Goal: Task Accomplishment & Management: Manage account settings

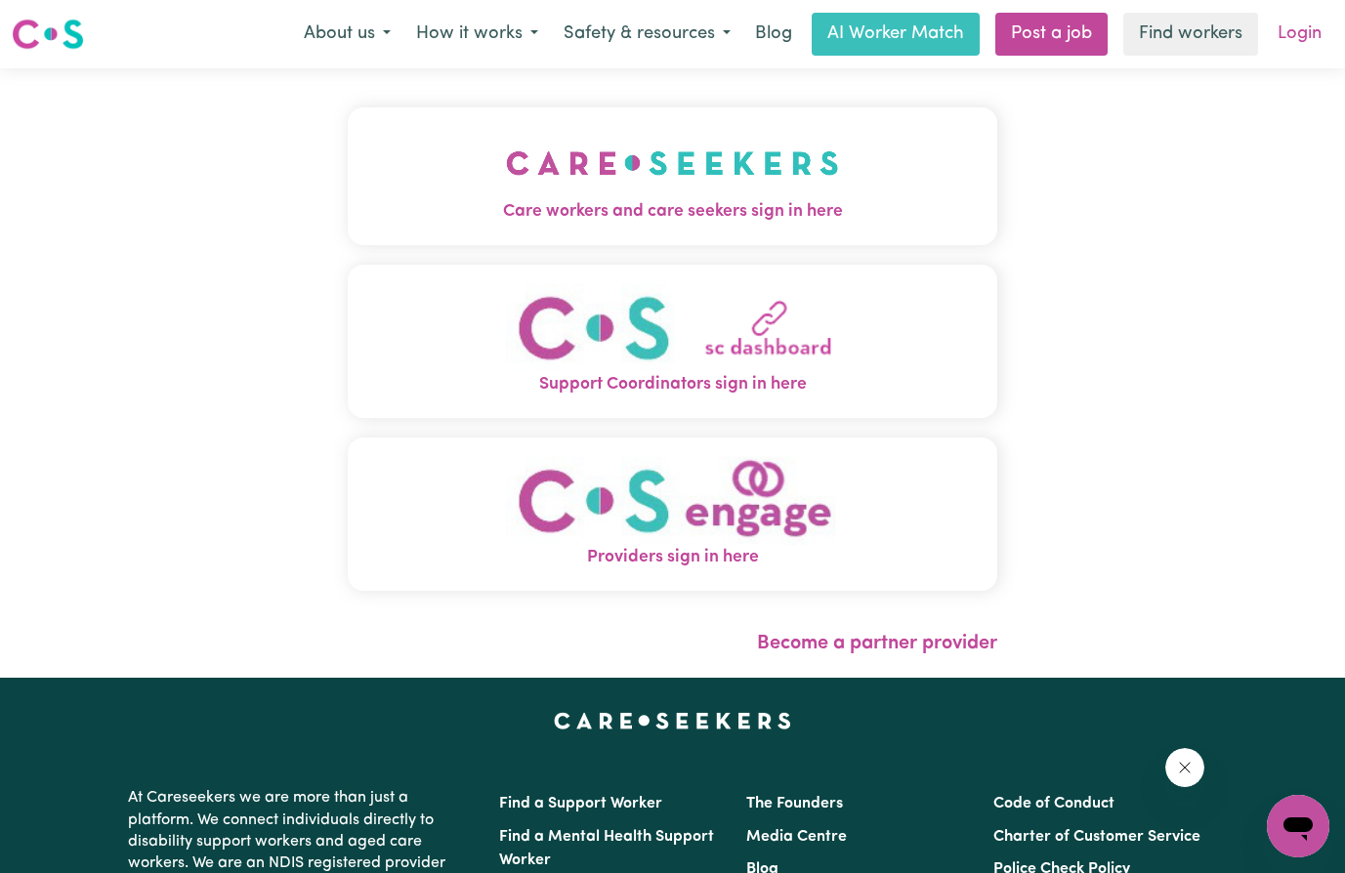
click at [1298, 36] on link "Login" at bounding box center [1299, 34] width 67 height 43
click at [621, 160] on img "Care workers and care seekers sign in here" at bounding box center [672, 163] width 333 height 72
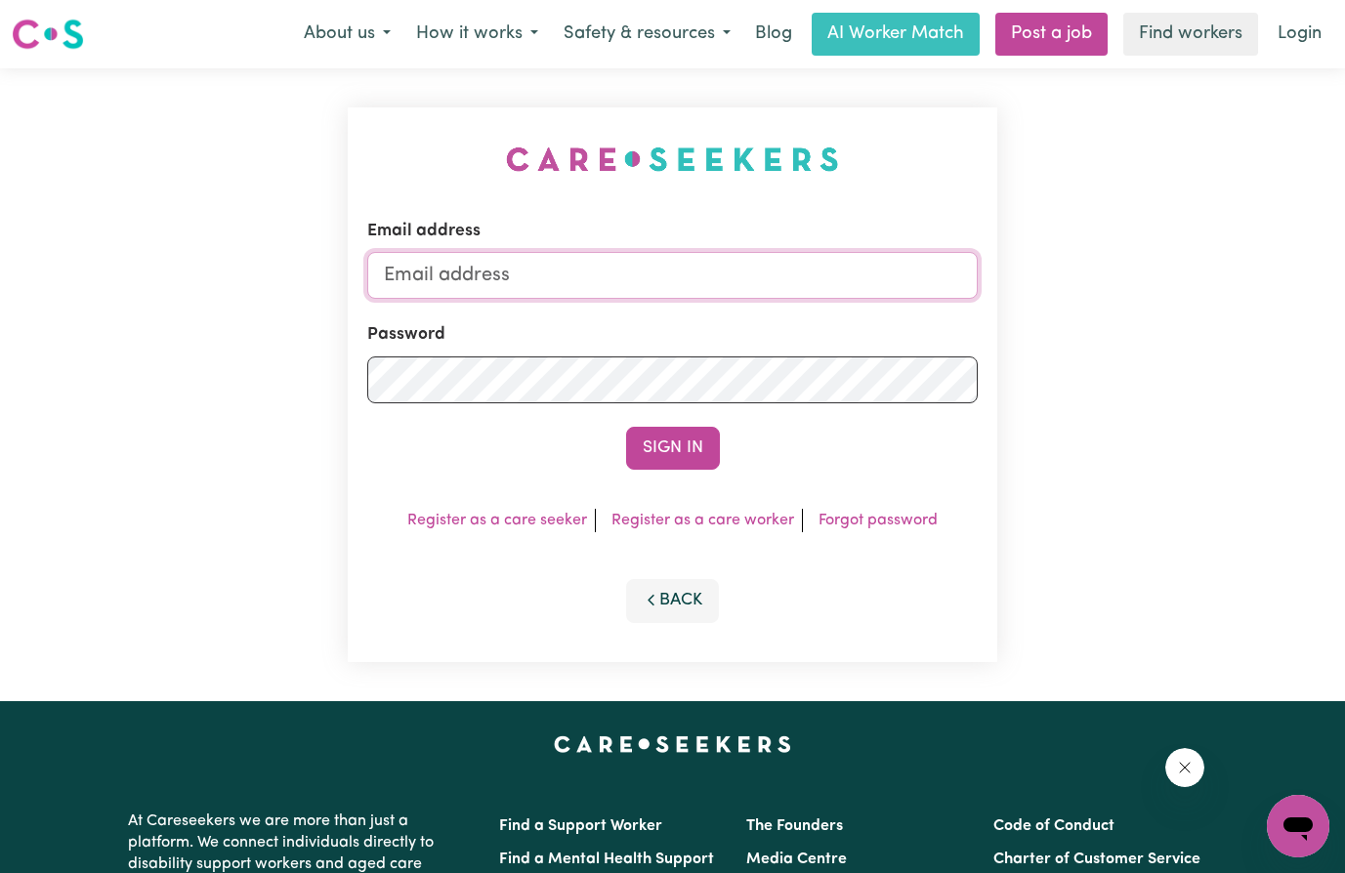
type input "[EMAIL_ADDRESS][DOMAIN_NAME]"
click at [654, 447] on button "Sign In" at bounding box center [673, 448] width 94 height 43
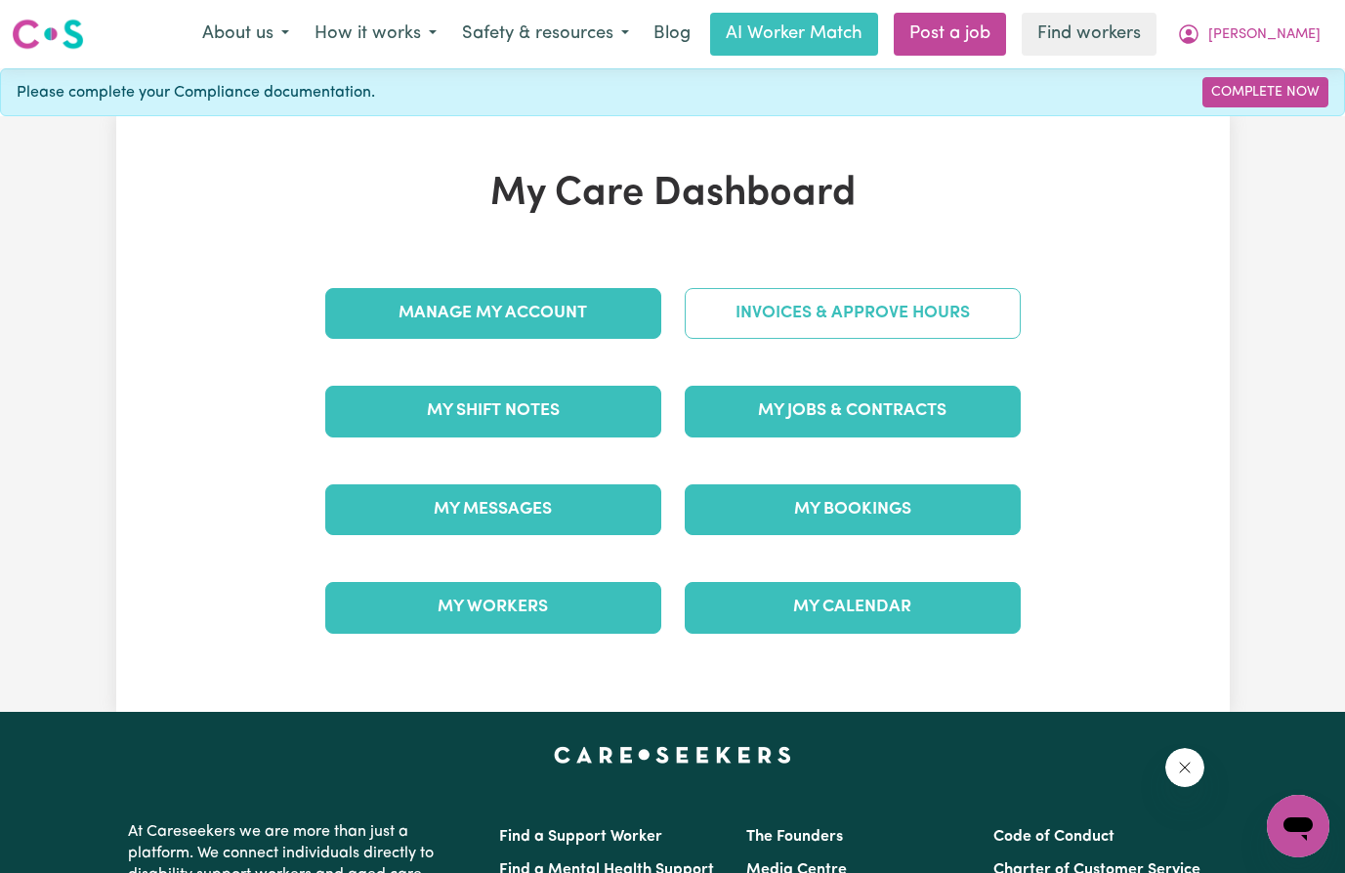
click at [866, 313] on link "Invoices & Approve Hours" at bounding box center [853, 313] width 336 height 51
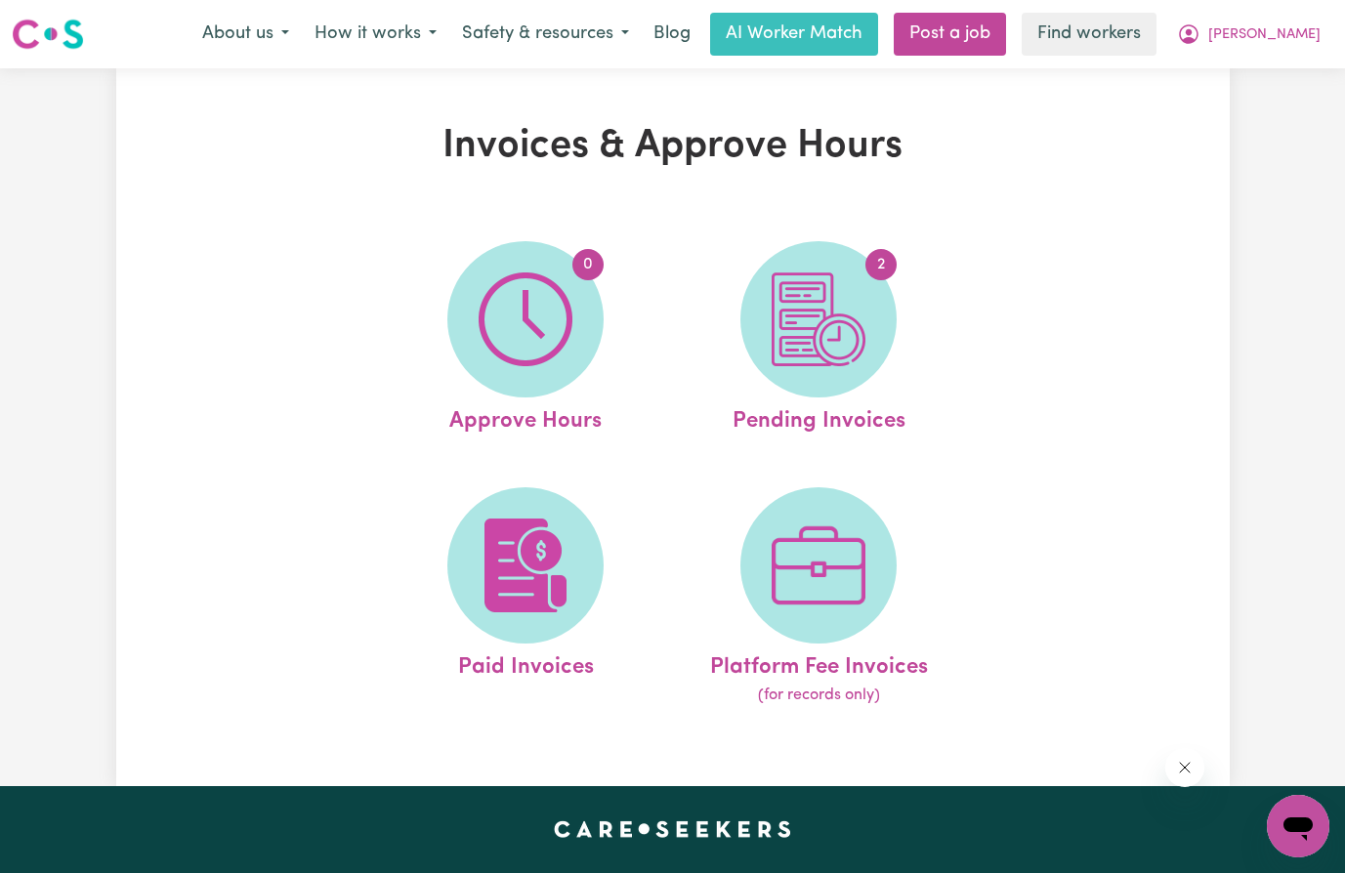
click at [866, 313] on span "2" at bounding box center [818, 319] width 156 height 156
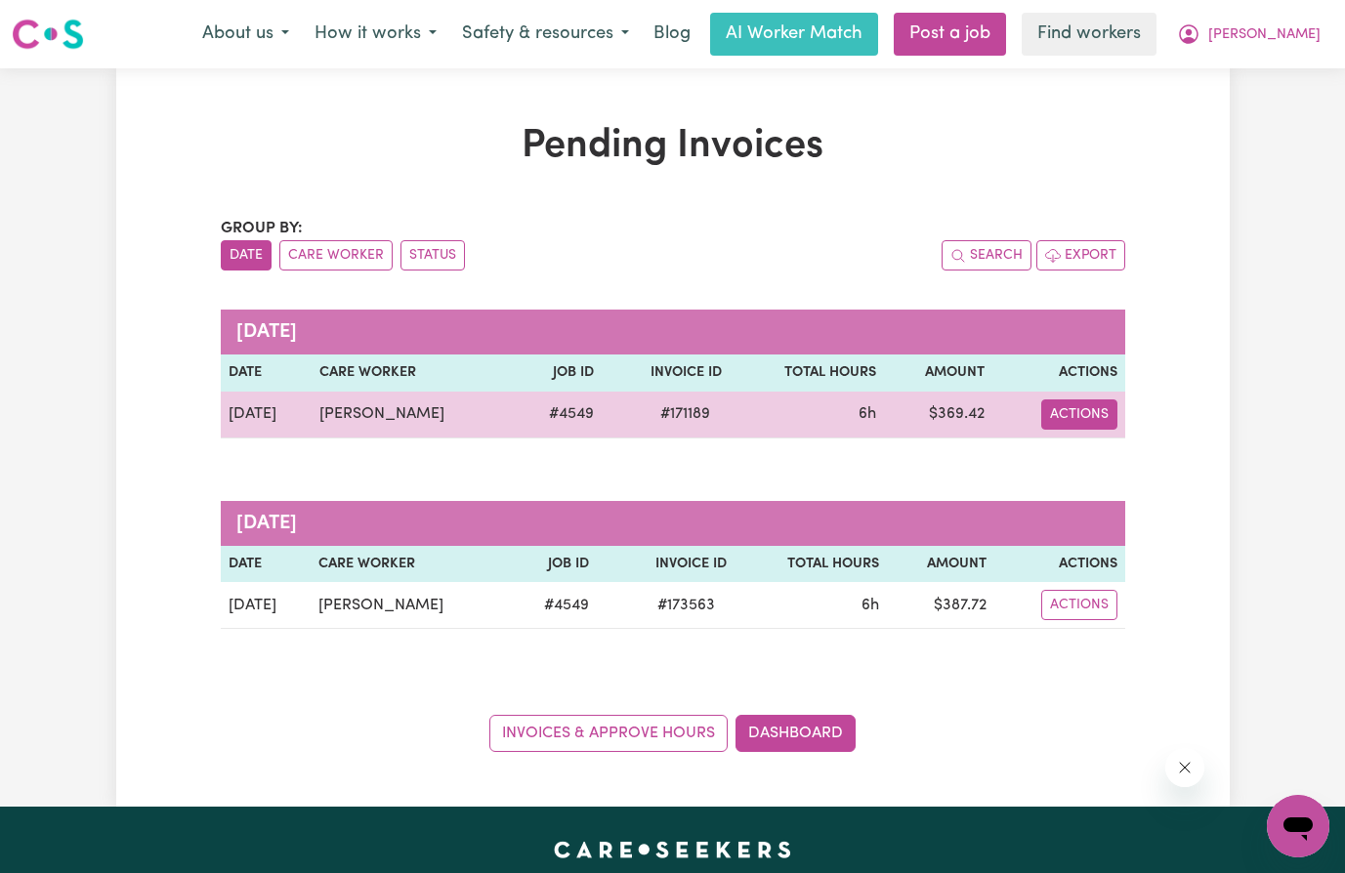
click at [1070, 399] on button "Actions" at bounding box center [1079, 414] width 76 height 30
click at [1070, 414] on button "Actions" at bounding box center [1079, 414] width 76 height 30
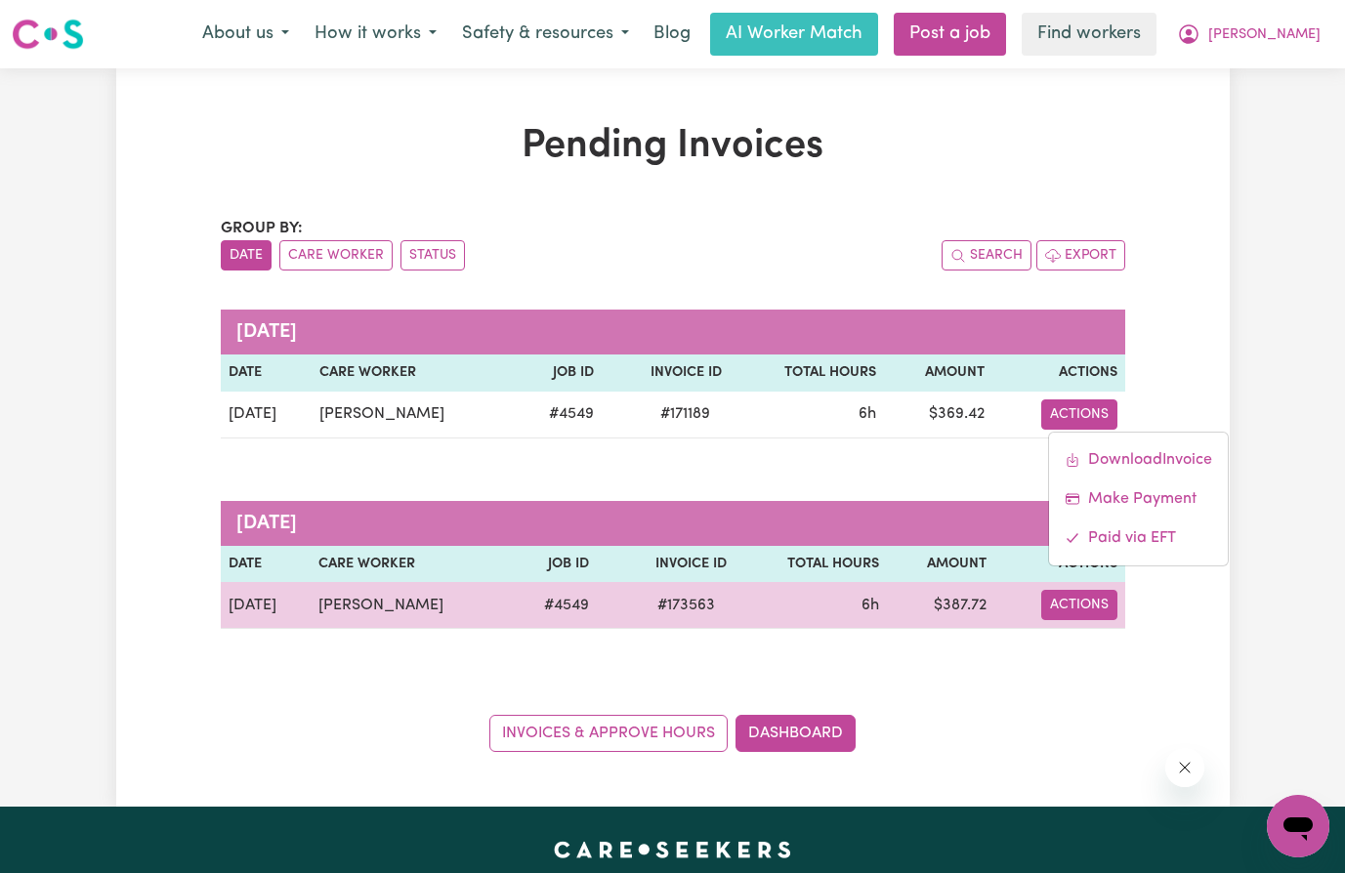
click at [1078, 601] on button "Actions" at bounding box center [1079, 605] width 76 height 30
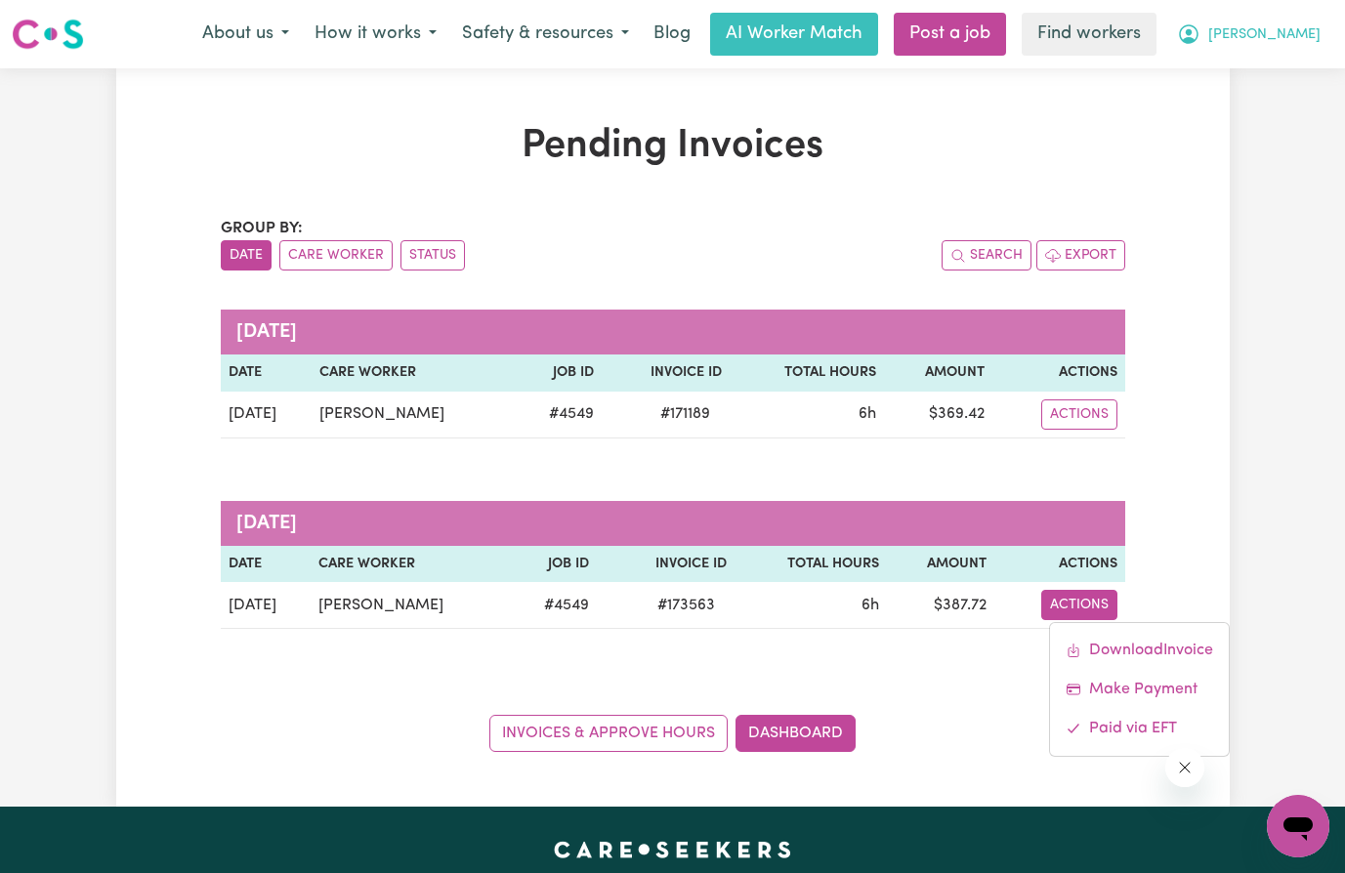
click at [1298, 41] on span "[PERSON_NAME]" at bounding box center [1264, 34] width 112 height 21
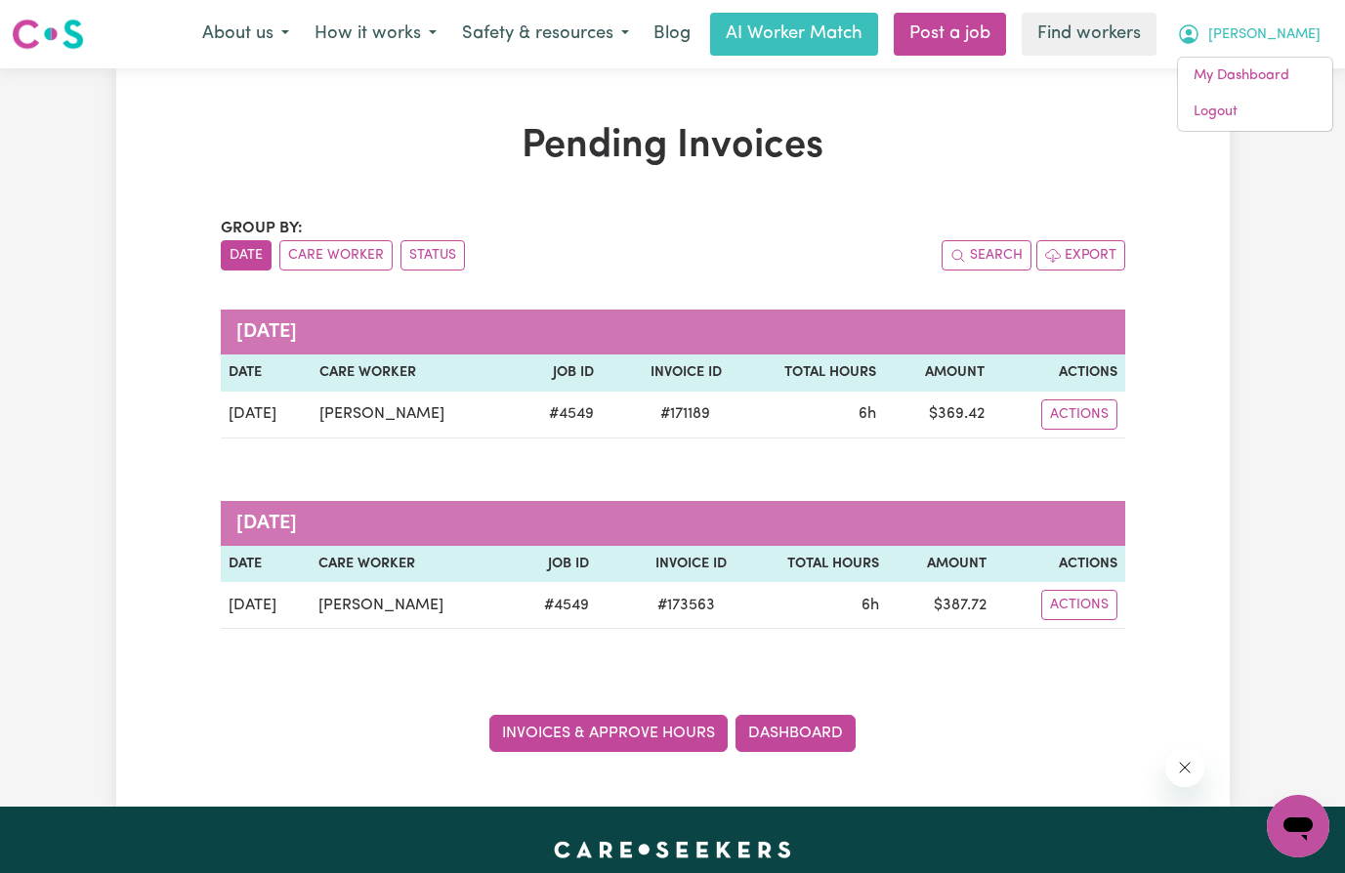
click at [560, 723] on link "Invoices & Approve Hours" at bounding box center [608, 733] width 238 height 37
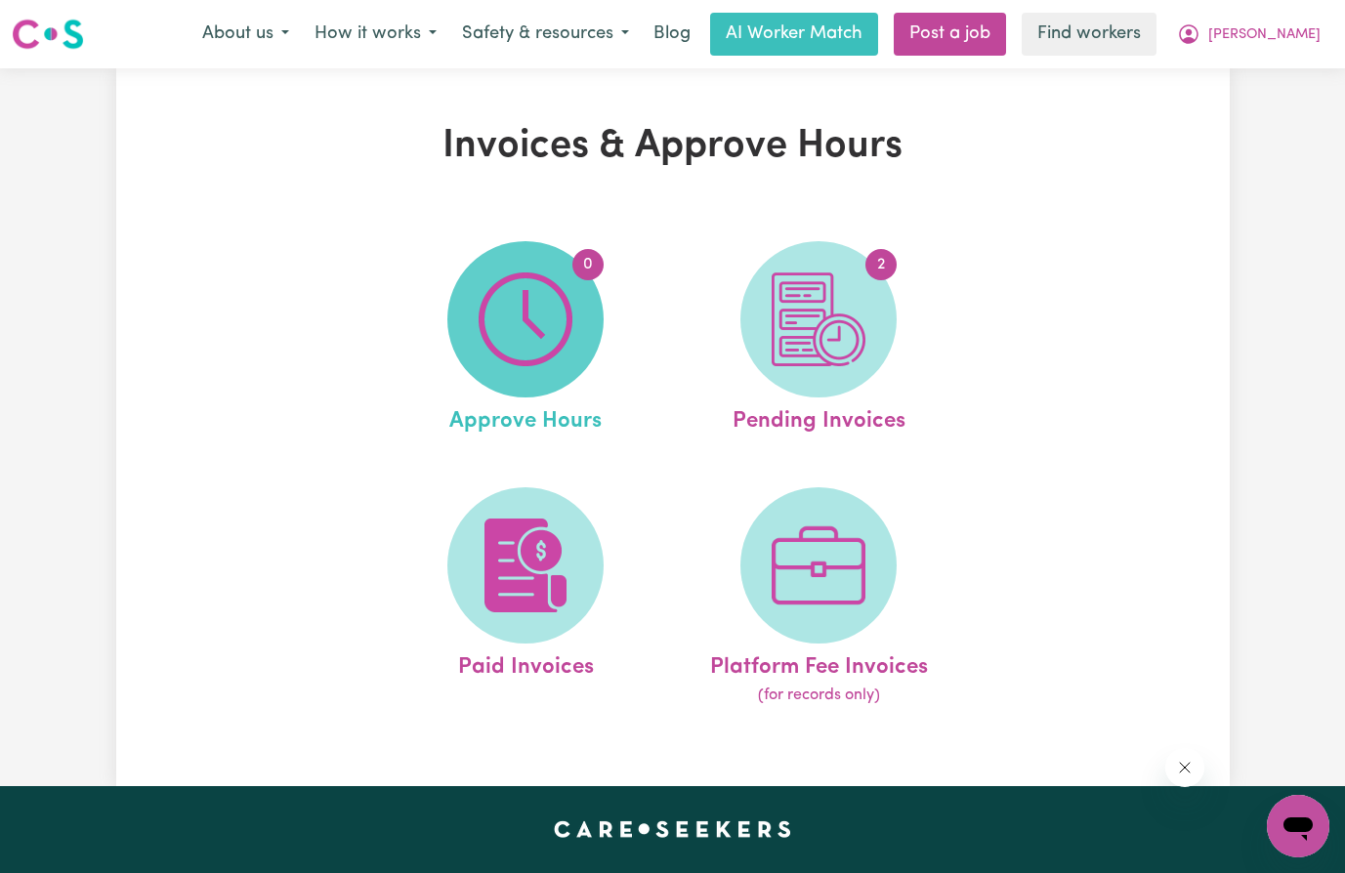
click at [530, 320] on img at bounding box center [526, 319] width 94 height 94
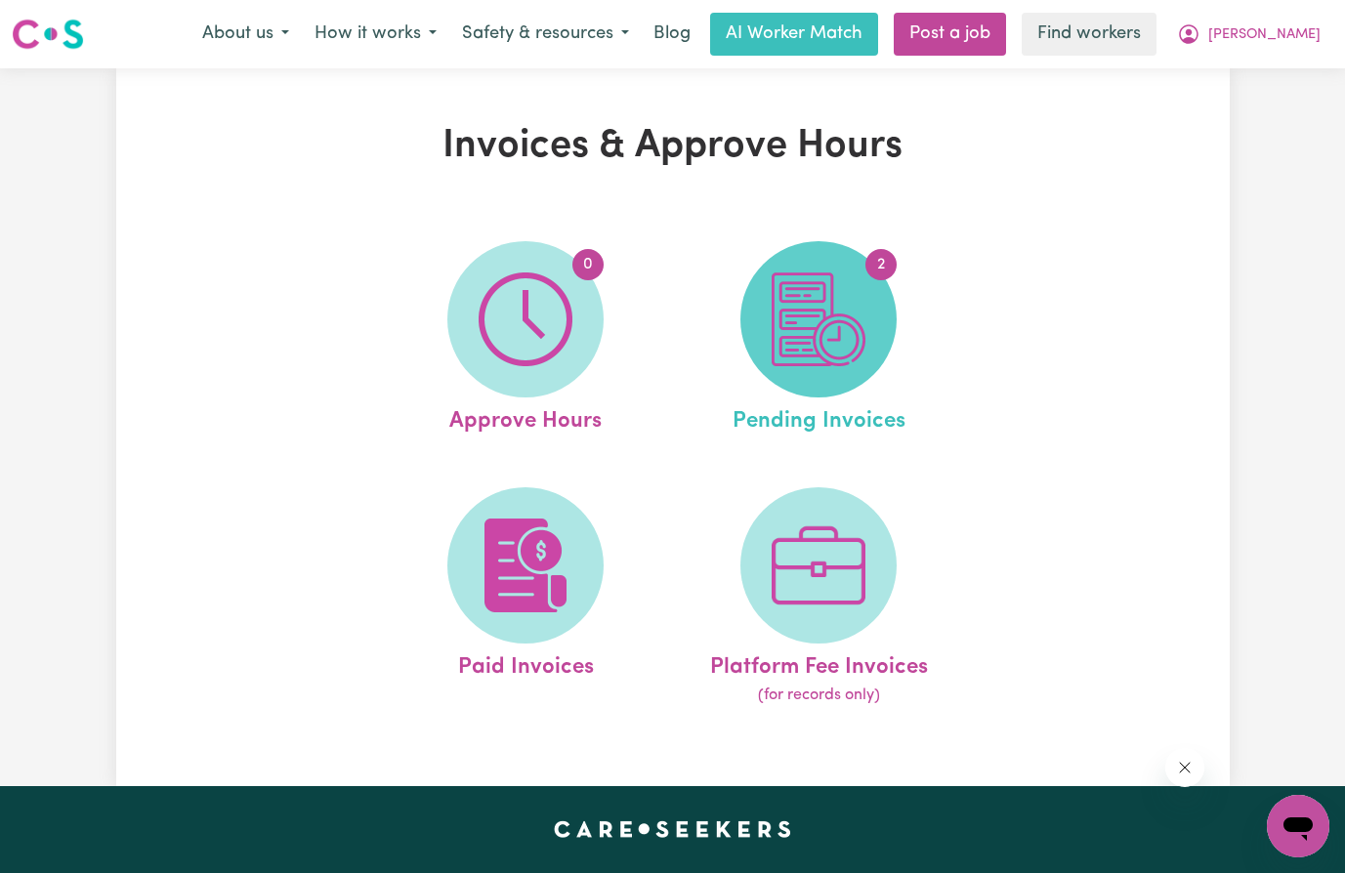
click at [841, 324] on img at bounding box center [819, 319] width 94 height 94
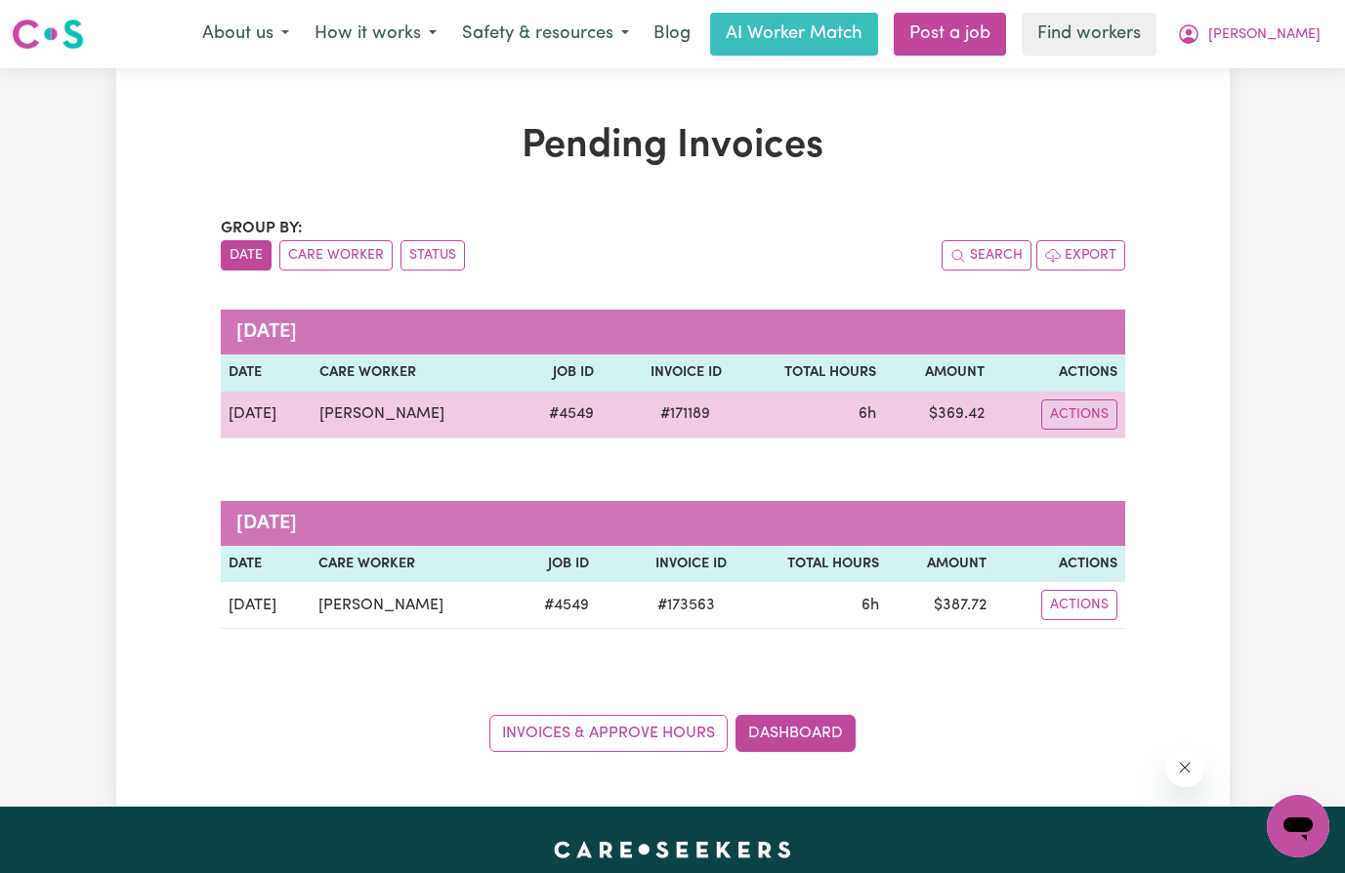
click at [335, 415] on td "[PERSON_NAME]" at bounding box center [413, 415] width 202 height 47
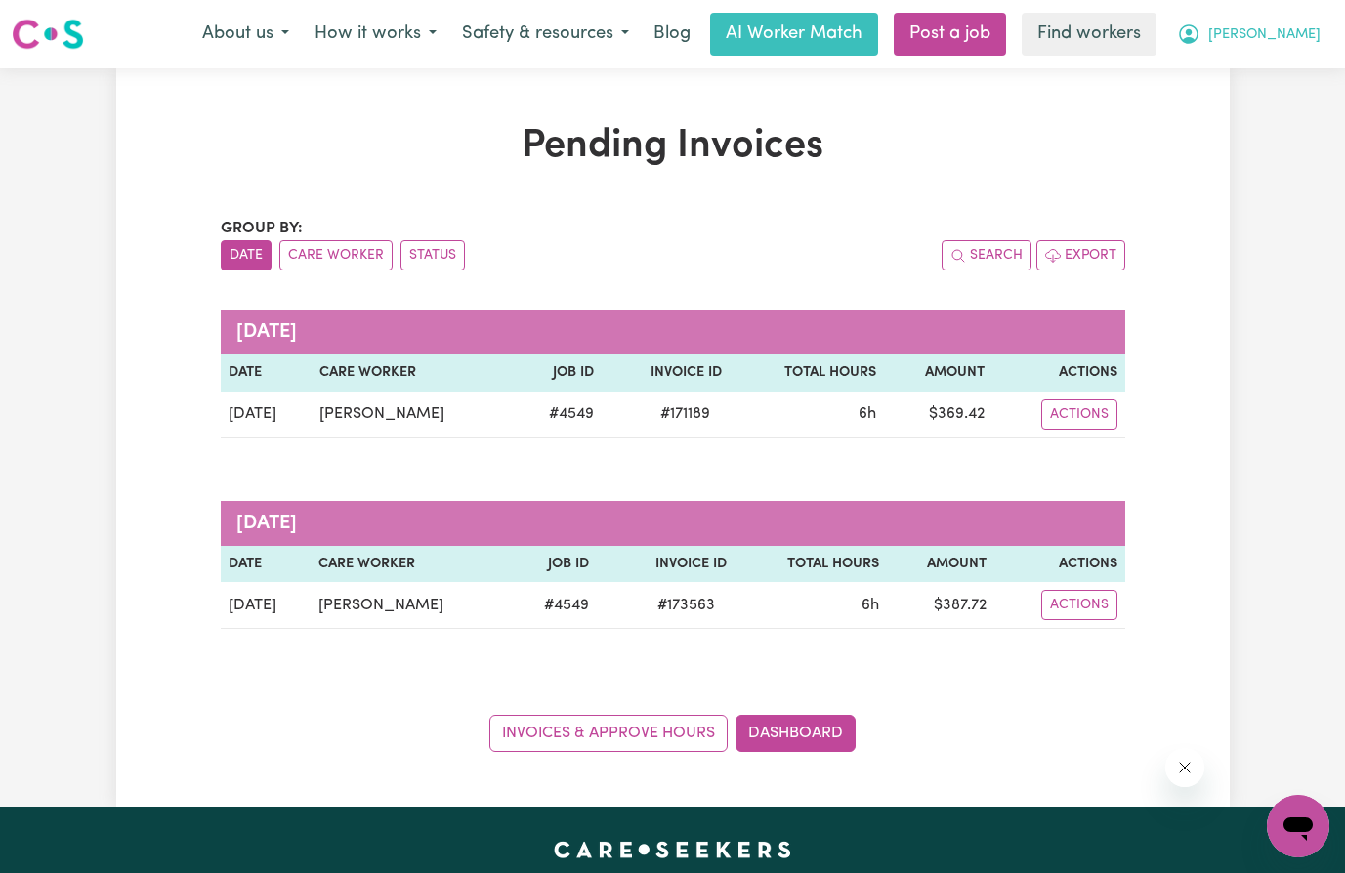
click at [1283, 39] on span "[PERSON_NAME]" at bounding box center [1264, 34] width 112 height 21
click at [1267, 77] on link "My Dashboard" at bounding box center [1255, 76] width 154 height 37
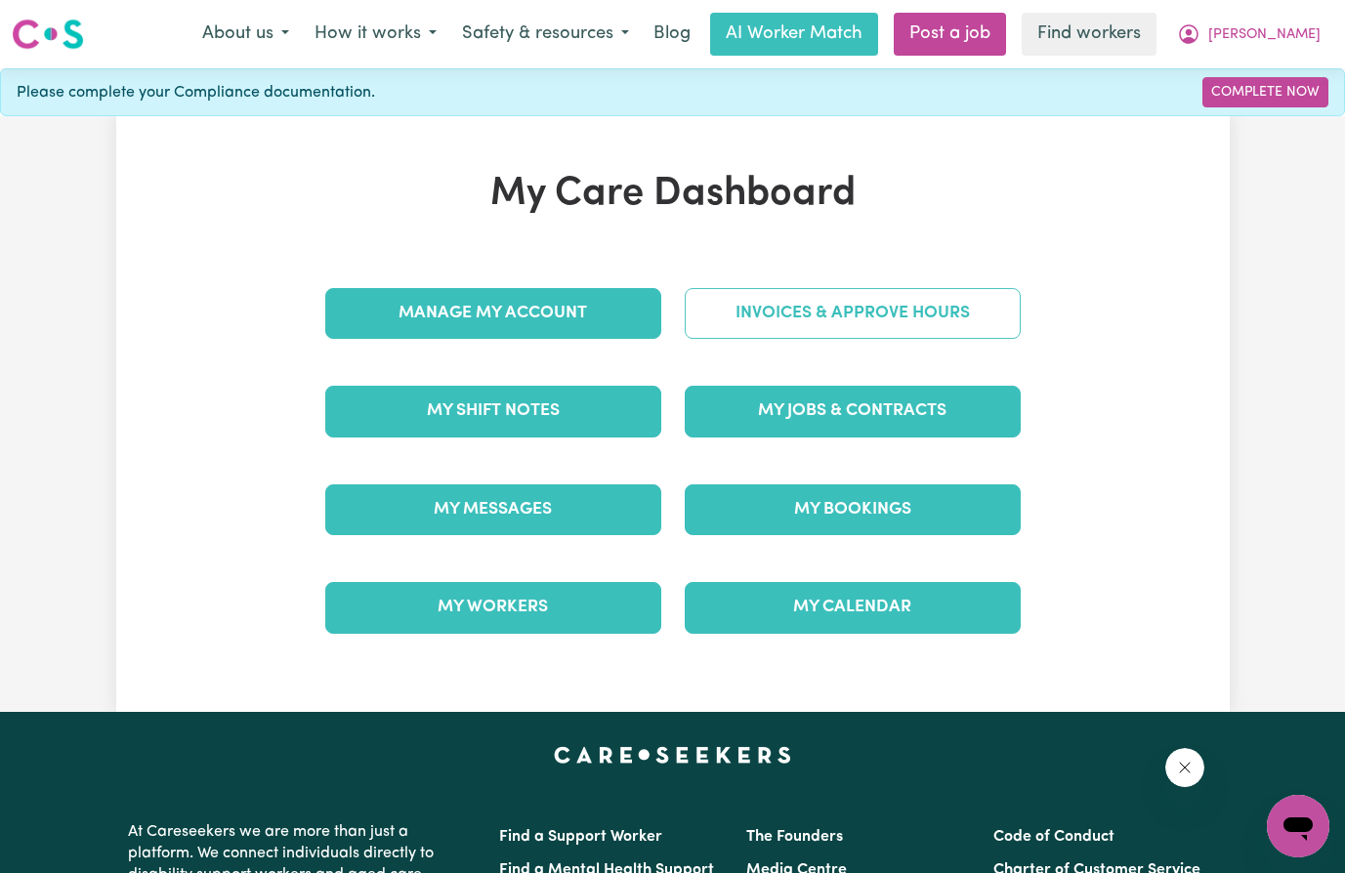
click at [825, 323] on link "Invoices & Approve Hours" at bounding box center [853, 313] width 336 height 51
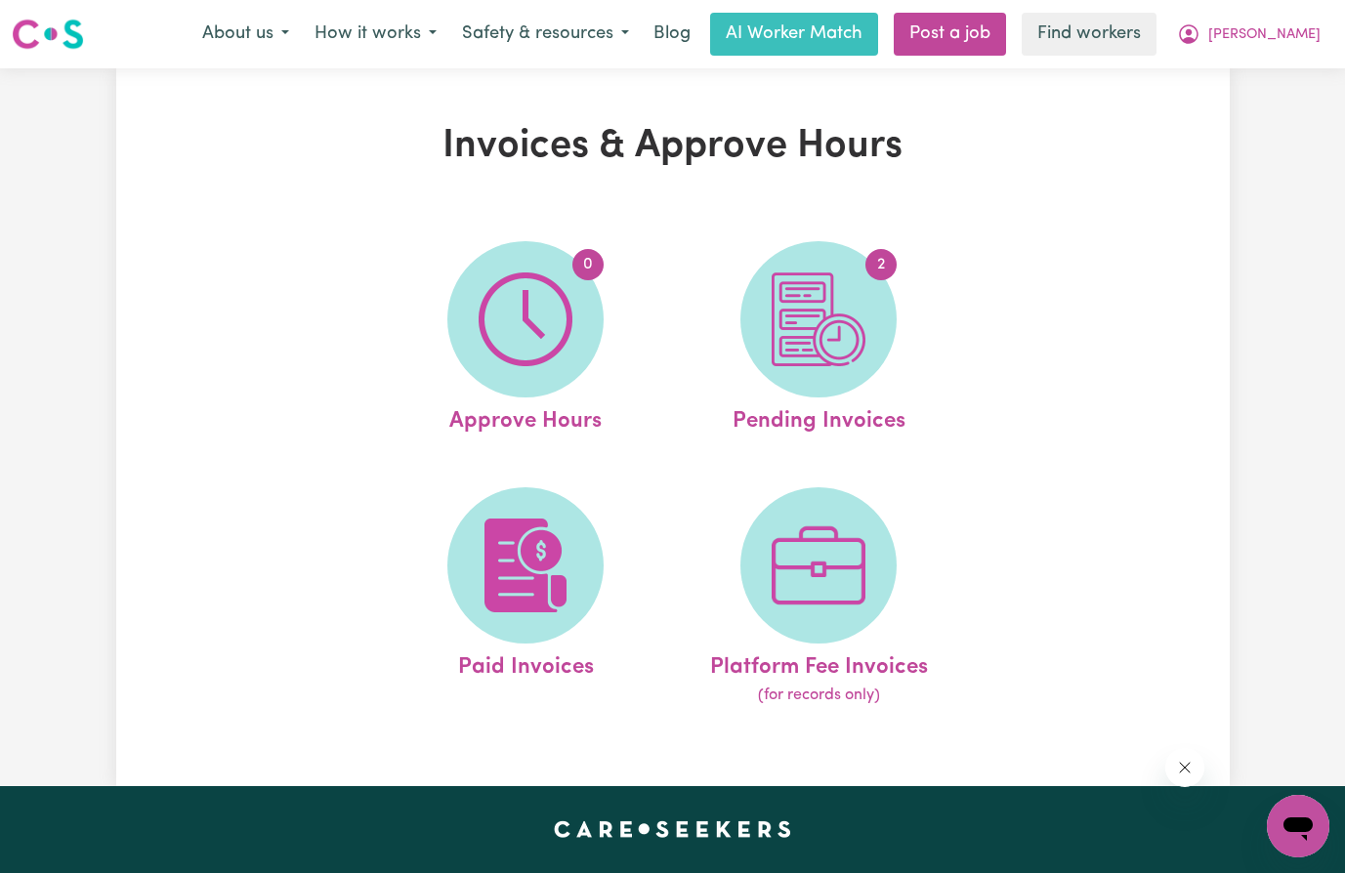
click at [825, 323] on img at bounding box center [819, 319] width 94 height 94
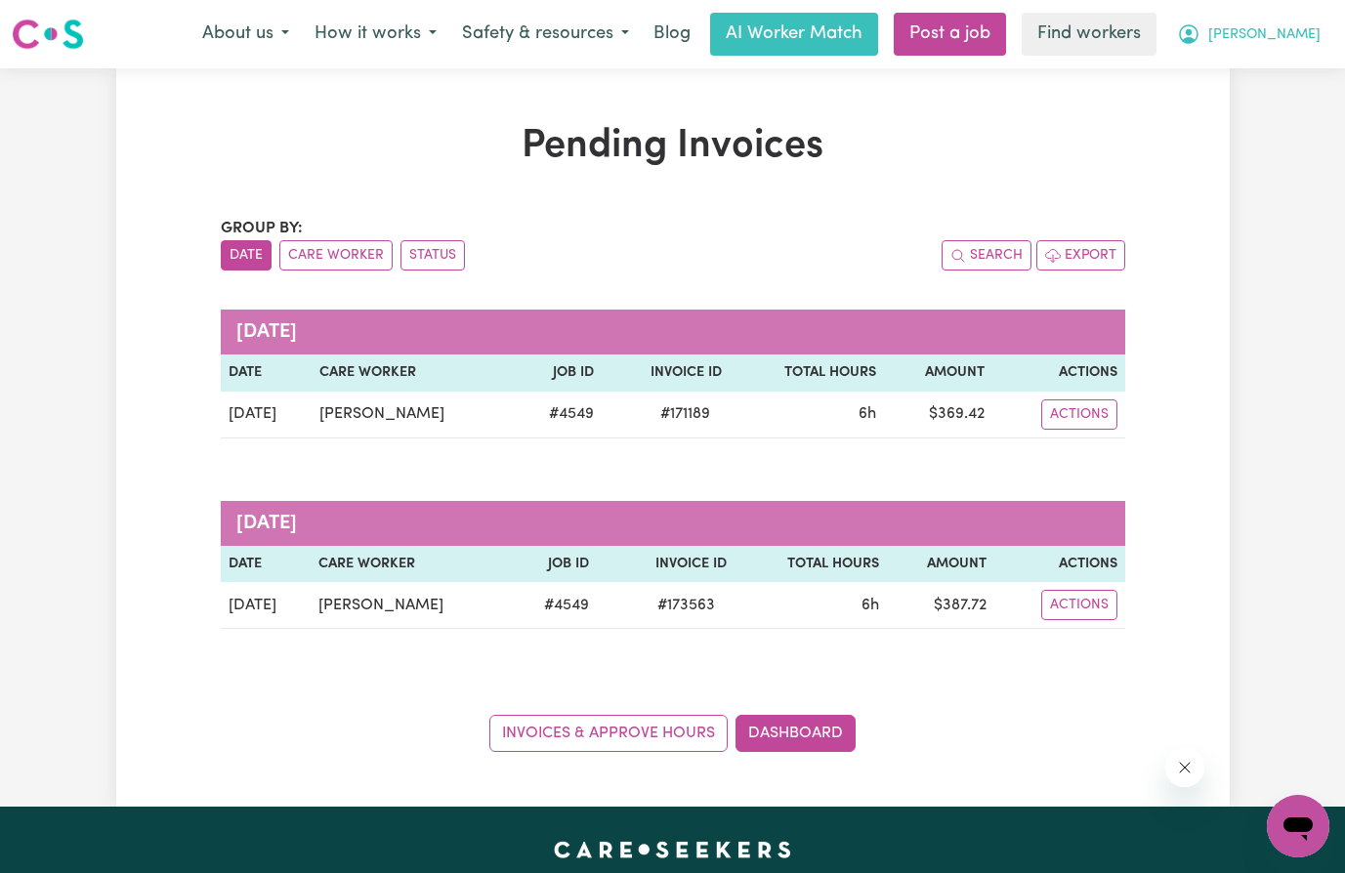
click at [1290, 45] on span "[PERSON_NAME]" at bounding box center [1264, 34] width 112 height 21
click at [1276, 67] on link "My Dashboard" at bounding box center [1255, 76] width 154 height 37
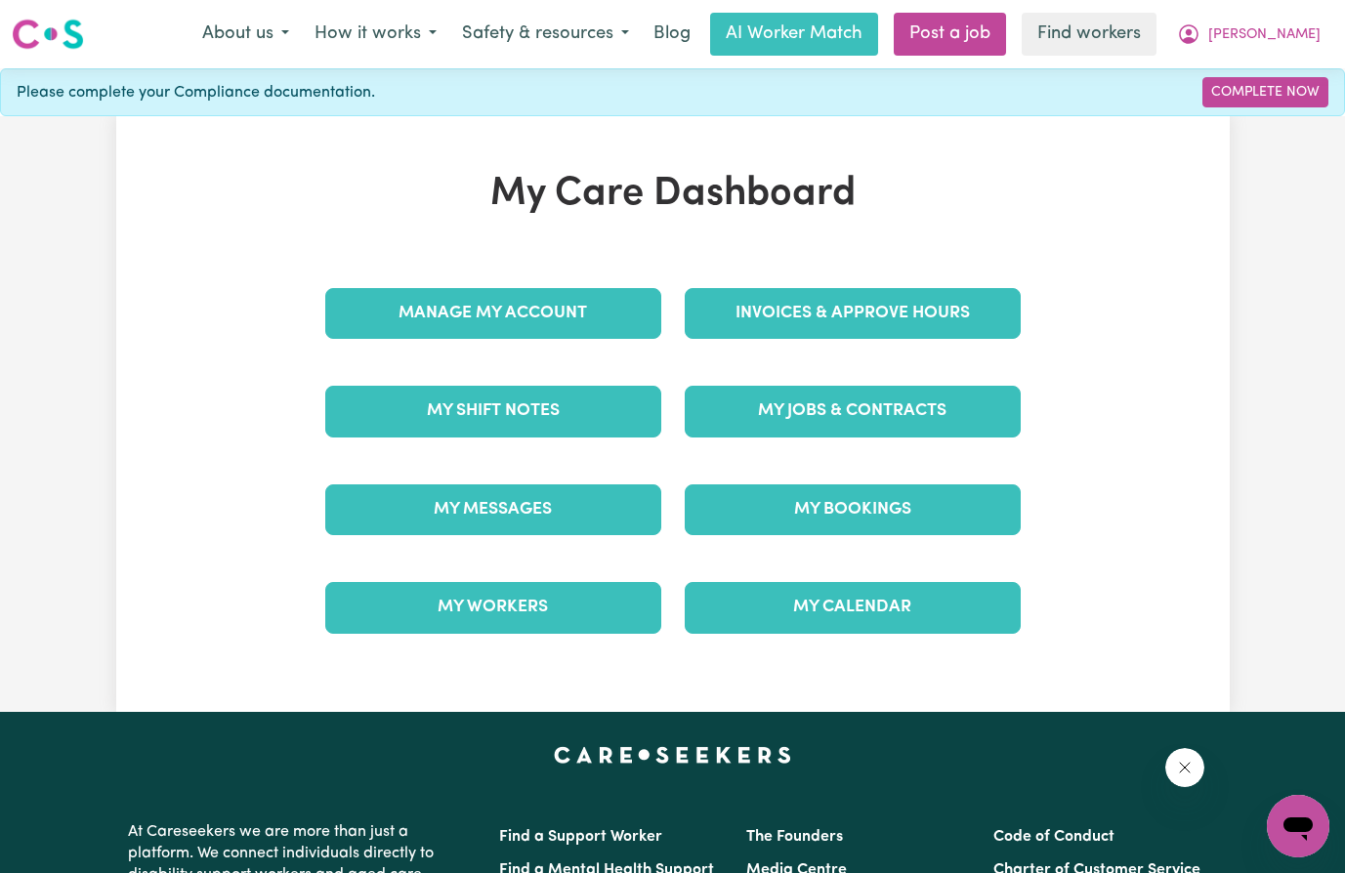
click at [858, 345] on div "Invoices & Approve Hours" at bounding box center [852, 314] width 359 height 98
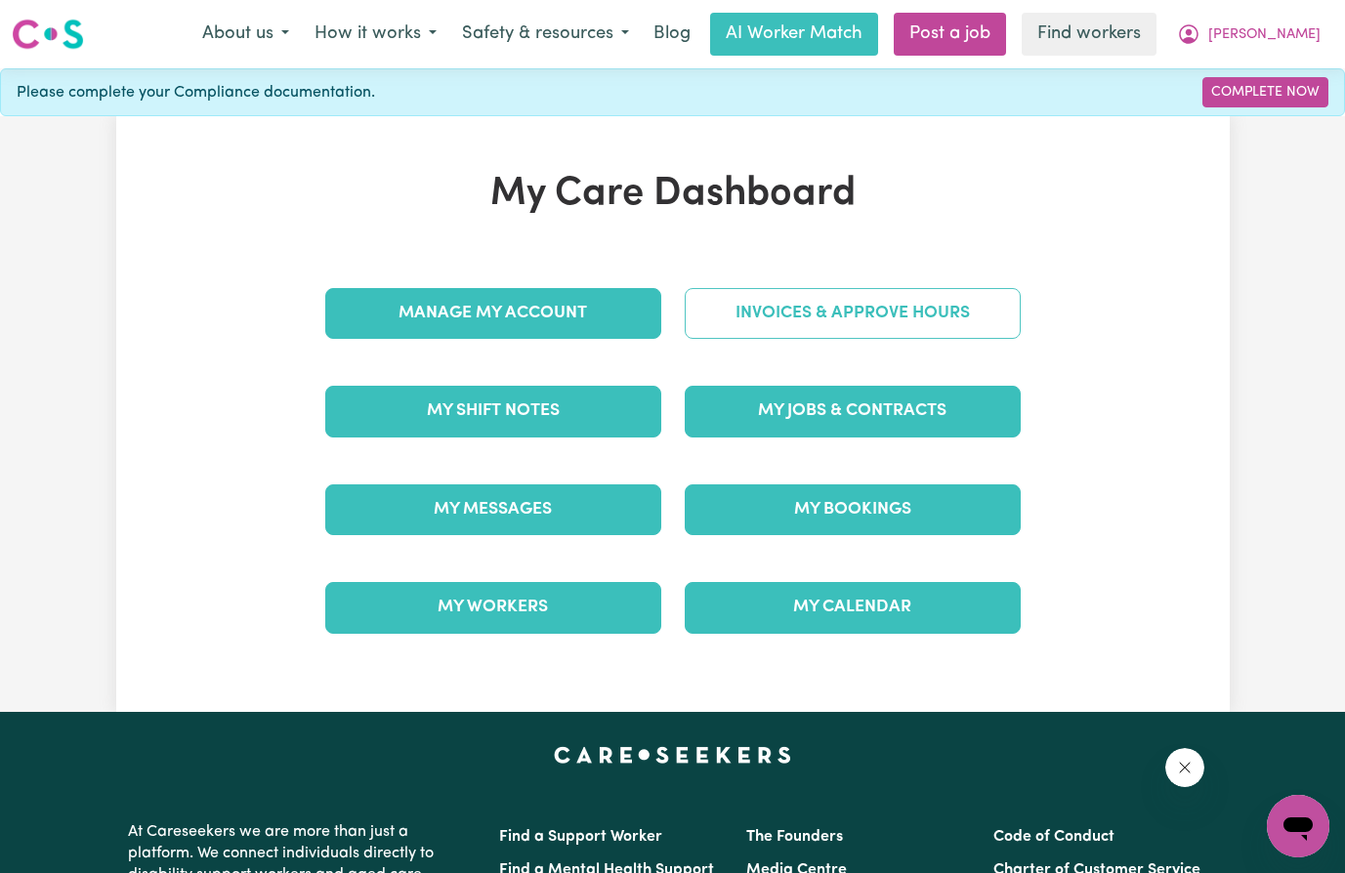
click at [869, 320] on link "Invoices & Approve Hours" at bounding box center [853, 313] width 336 height 51
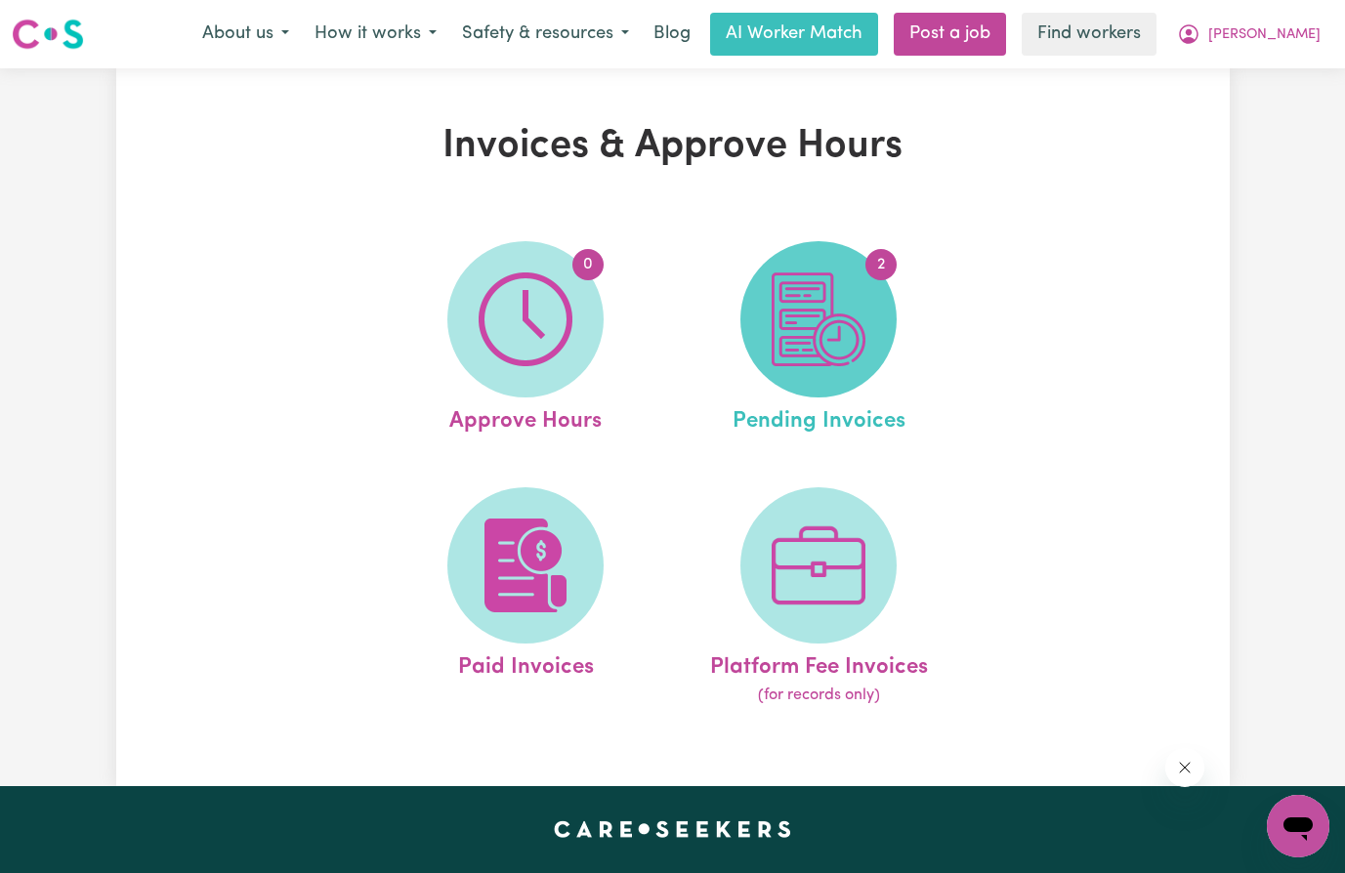
click at [838, 386] on span "2" at bounding box center [818, 319] width 156 height 156
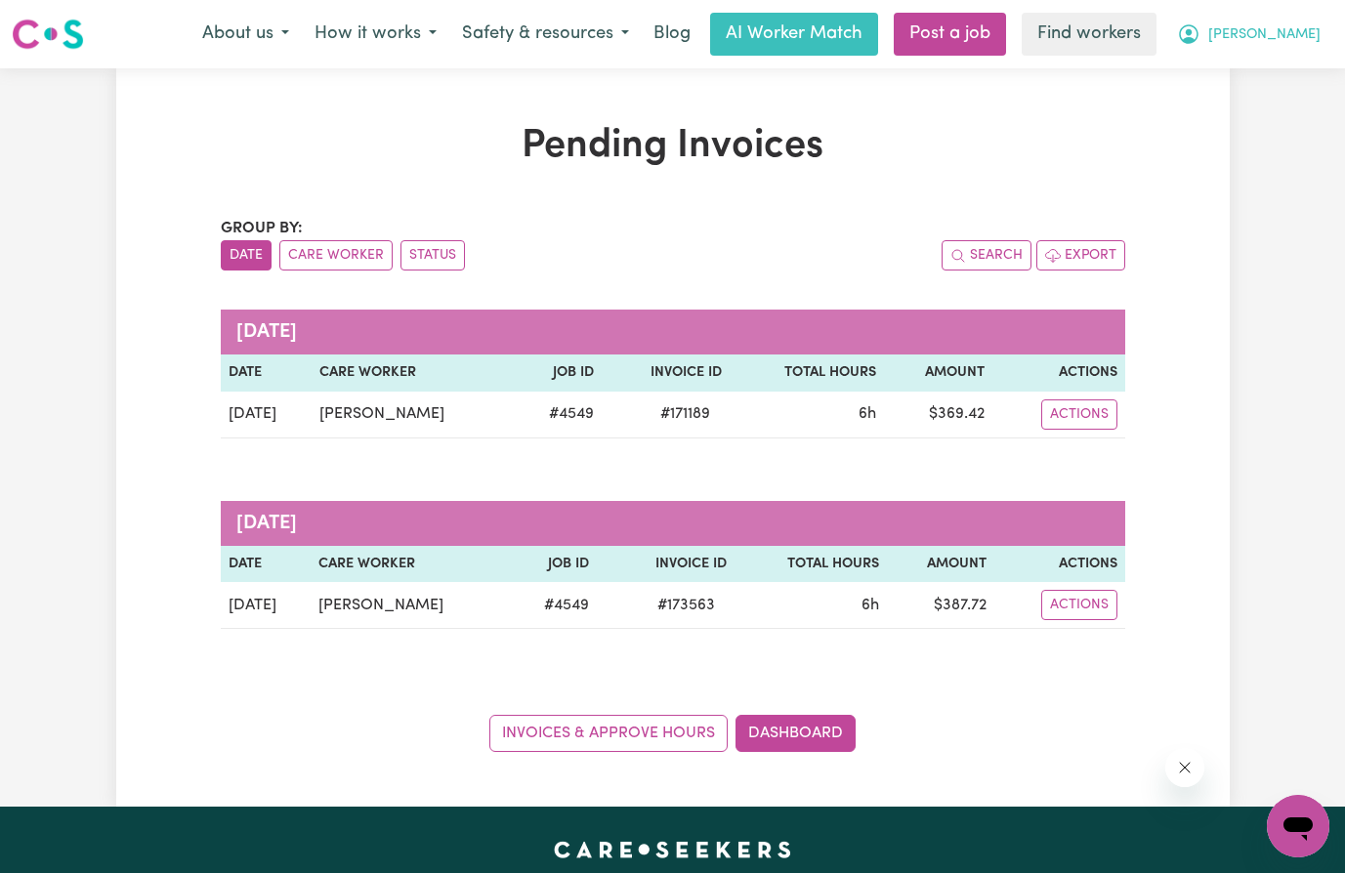
click at [1304, 27] on span "[PERSON_NAME]" at bounding box center [1264, 34] width 112 height 21
click at [1294, 81] on link "My Dashboard" at bounding box center [1255, 76] width 154 height 37
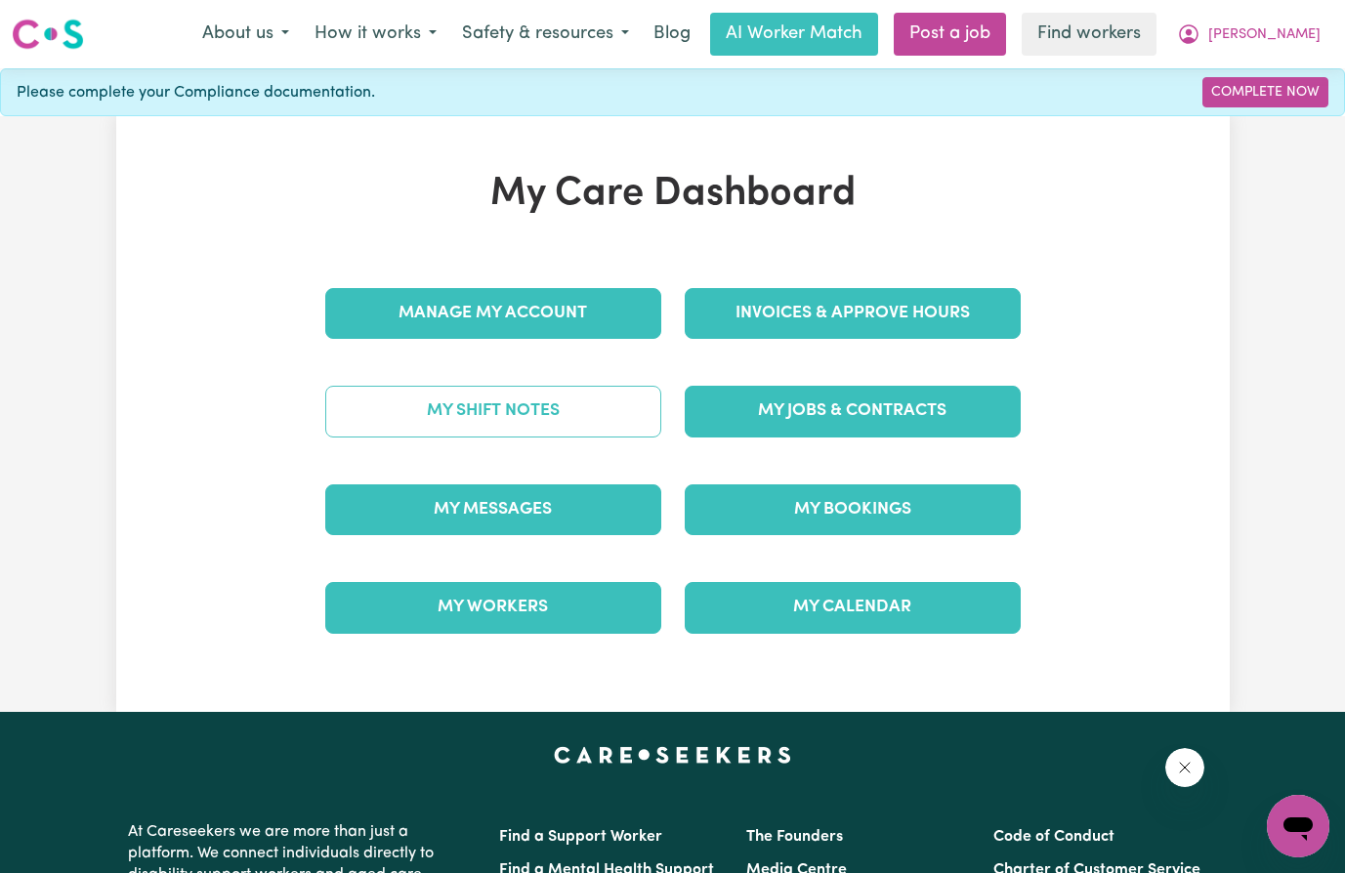
click at [505, 413] on link "My Shift Notes" at bounding box center [493, 411] width 336 height 51
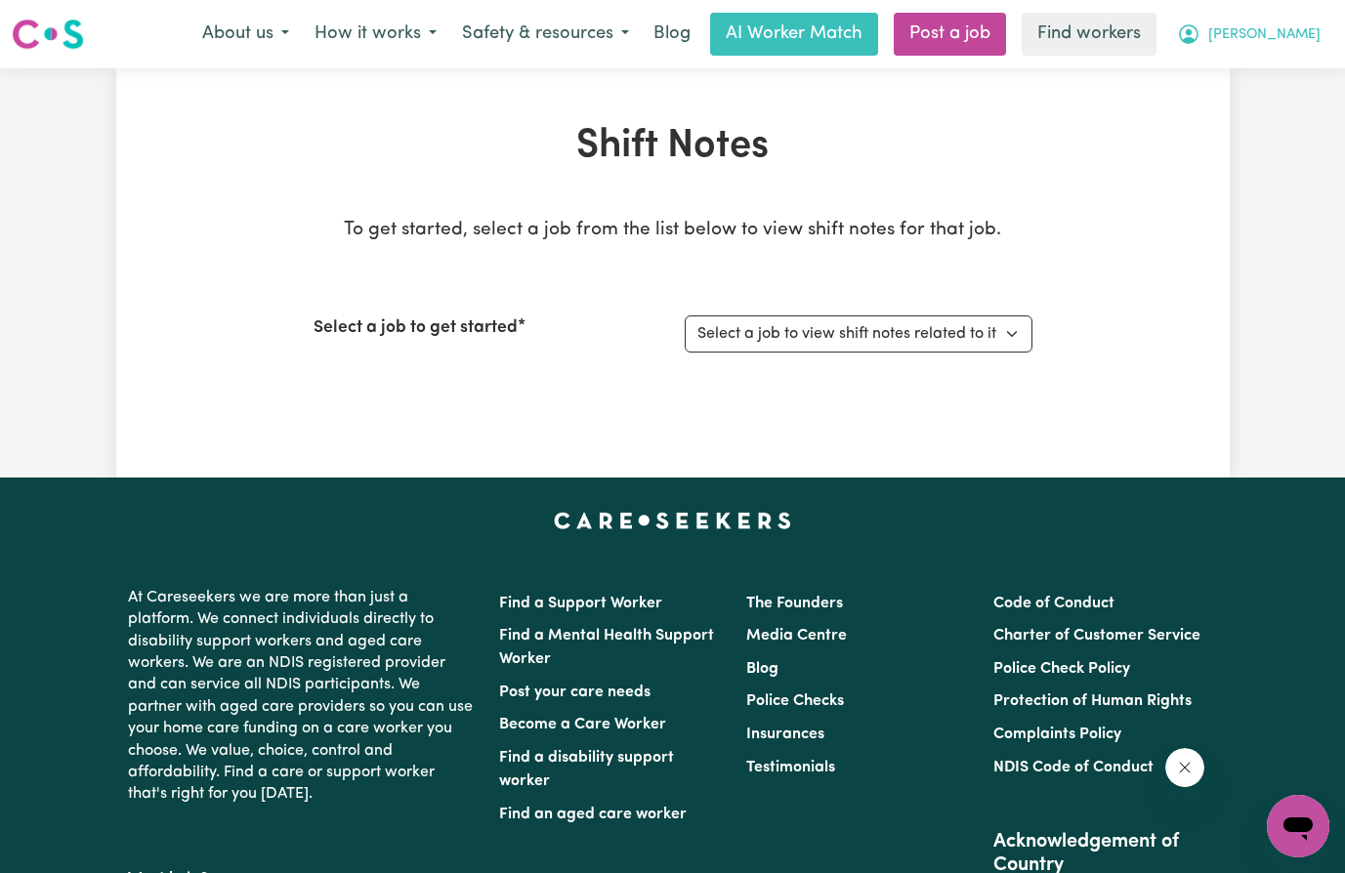
click at [1290, 44] on span "[PERSON_NAME]" at bounding box center [1264, 34] width 112 height 21
click at [1280, 67] on link "My Dashboard" at bounding box center [1255, 76] width 154 height 37
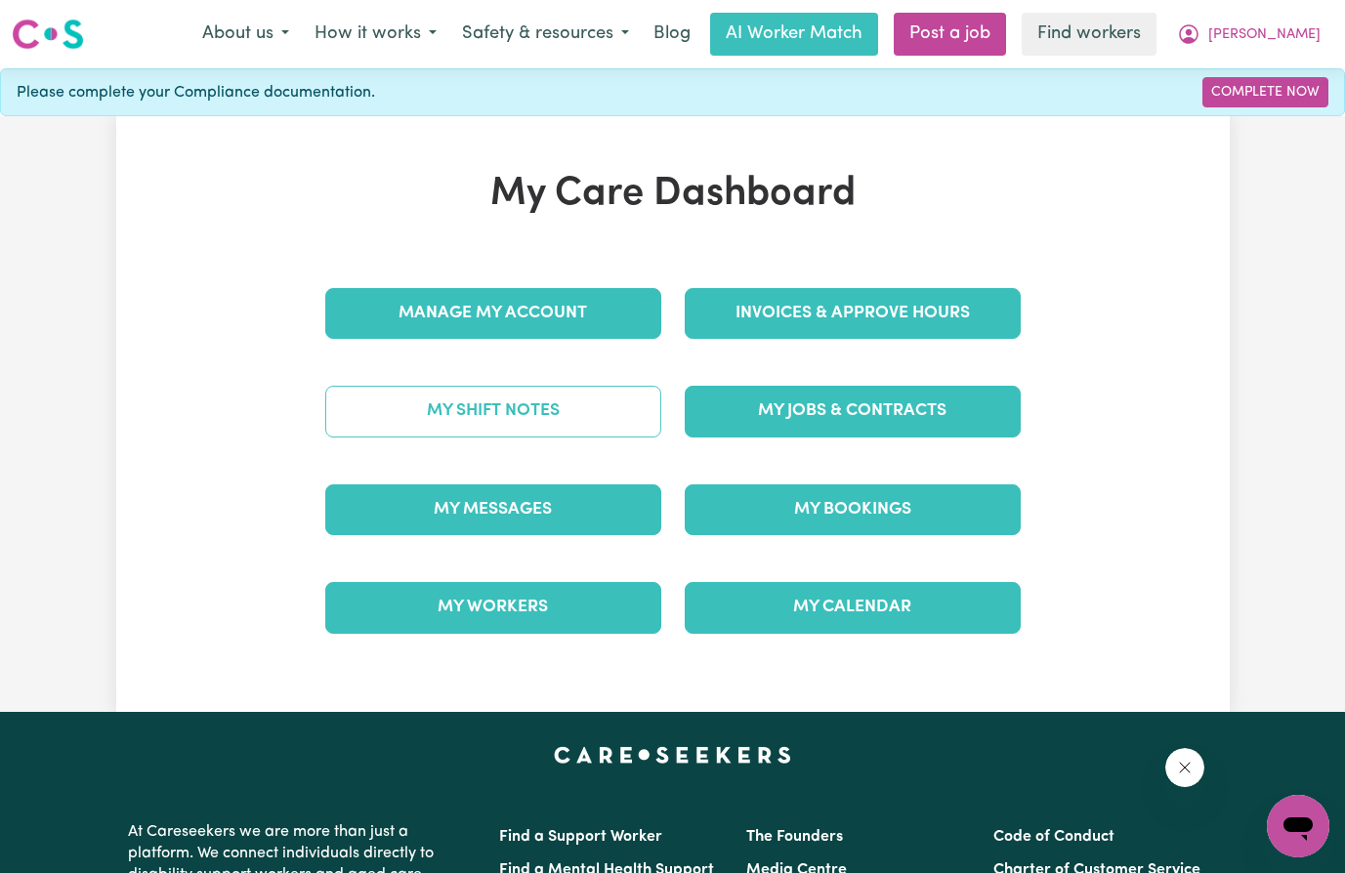
click at [501, 412] on link "My Shift Notes" at bounding box center [493, 411] width 336 height 51
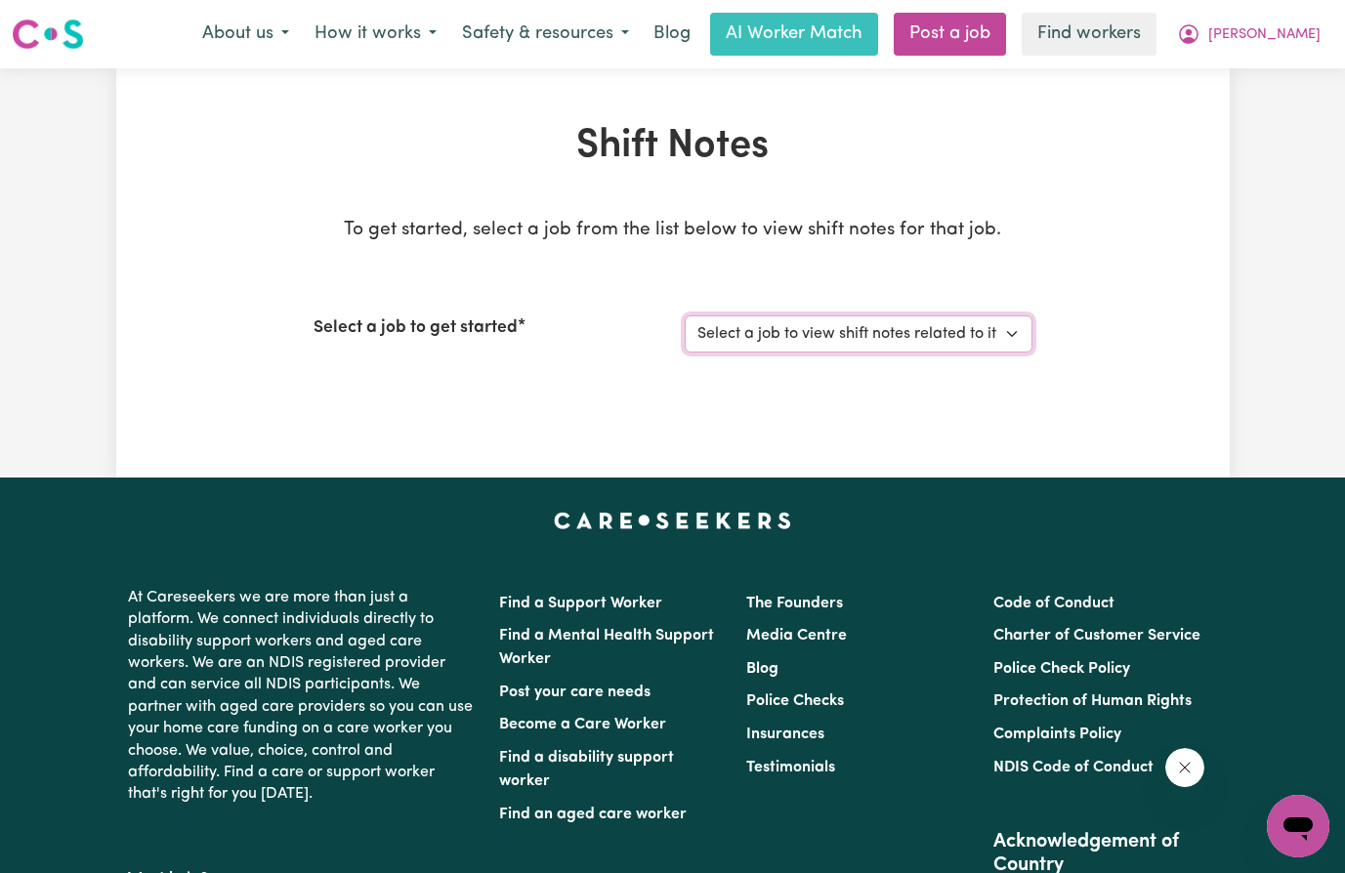
click at [756, 328] on select "Select a job to view shift notes related to it... care worker at every where" at bounding box center [859, 333] width 348 height 37
select select "4549"
click at [685, 315] on select "Select a job to view shift notes related to it... care worker at every where" at bounding box center [859, 333] width 348 height 37
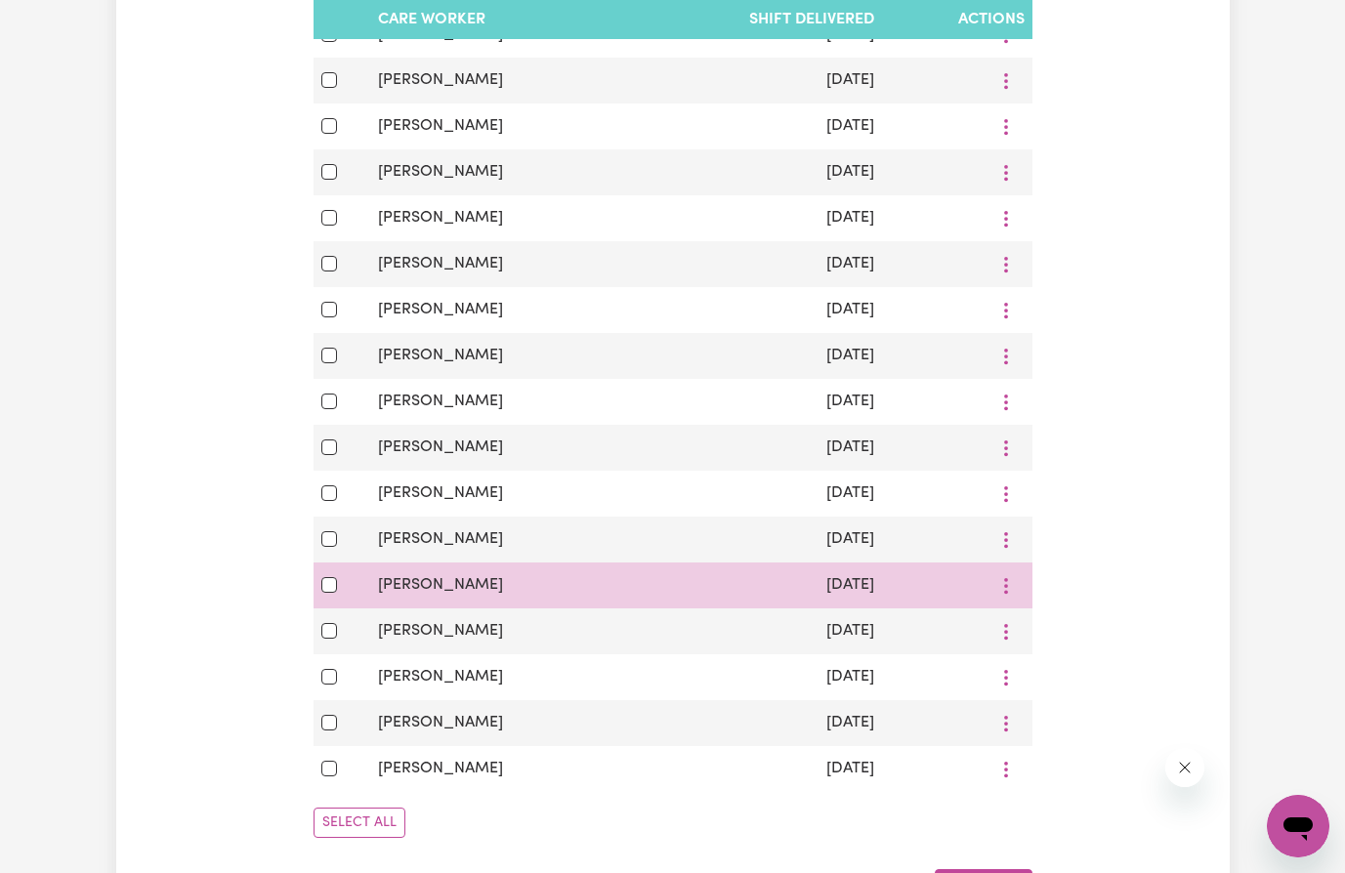
scroll to position [1172, 0]
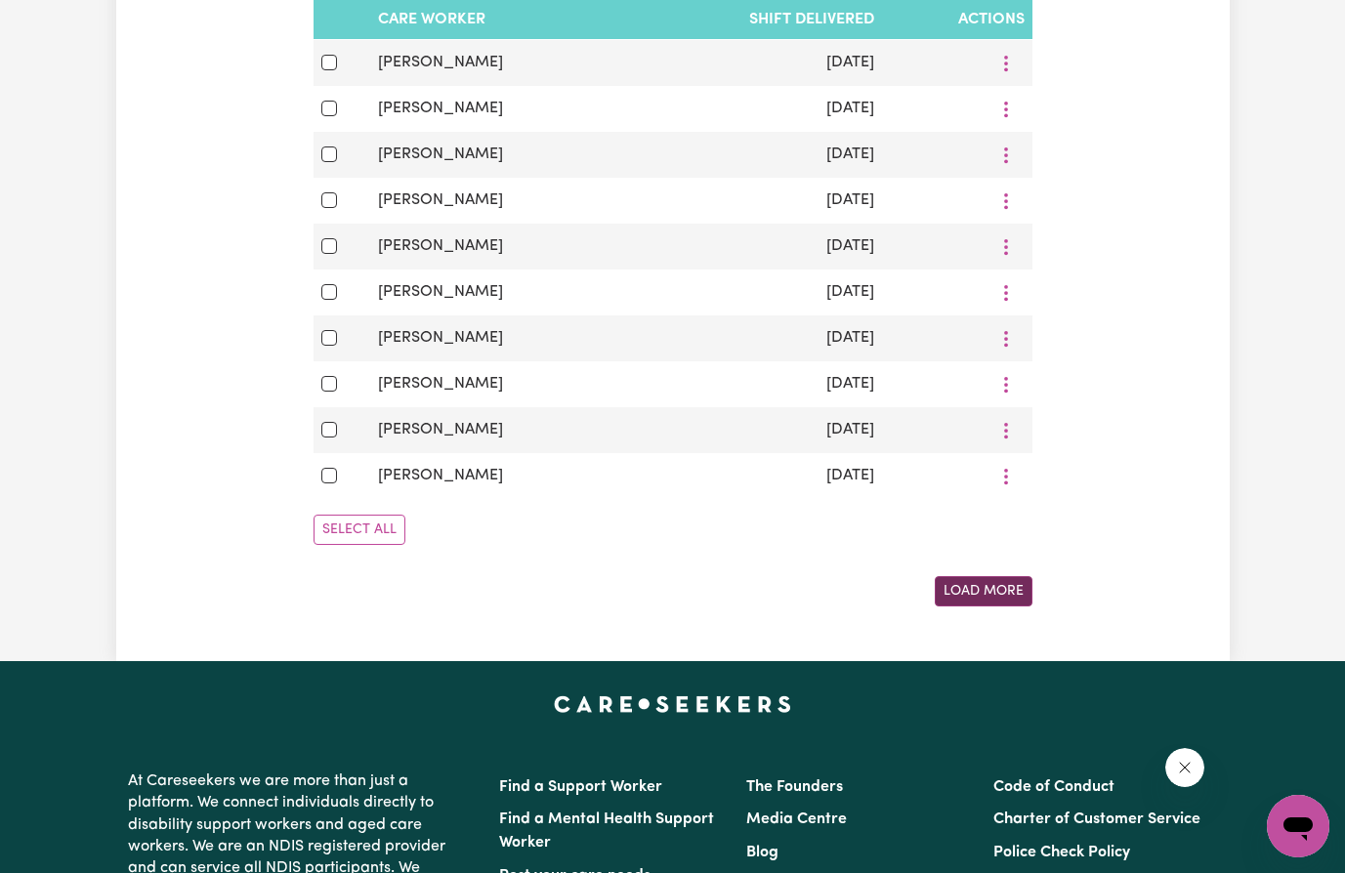
click at [978, 607] on button "Load More" at bounding box center [984, 591] width 98 height 30
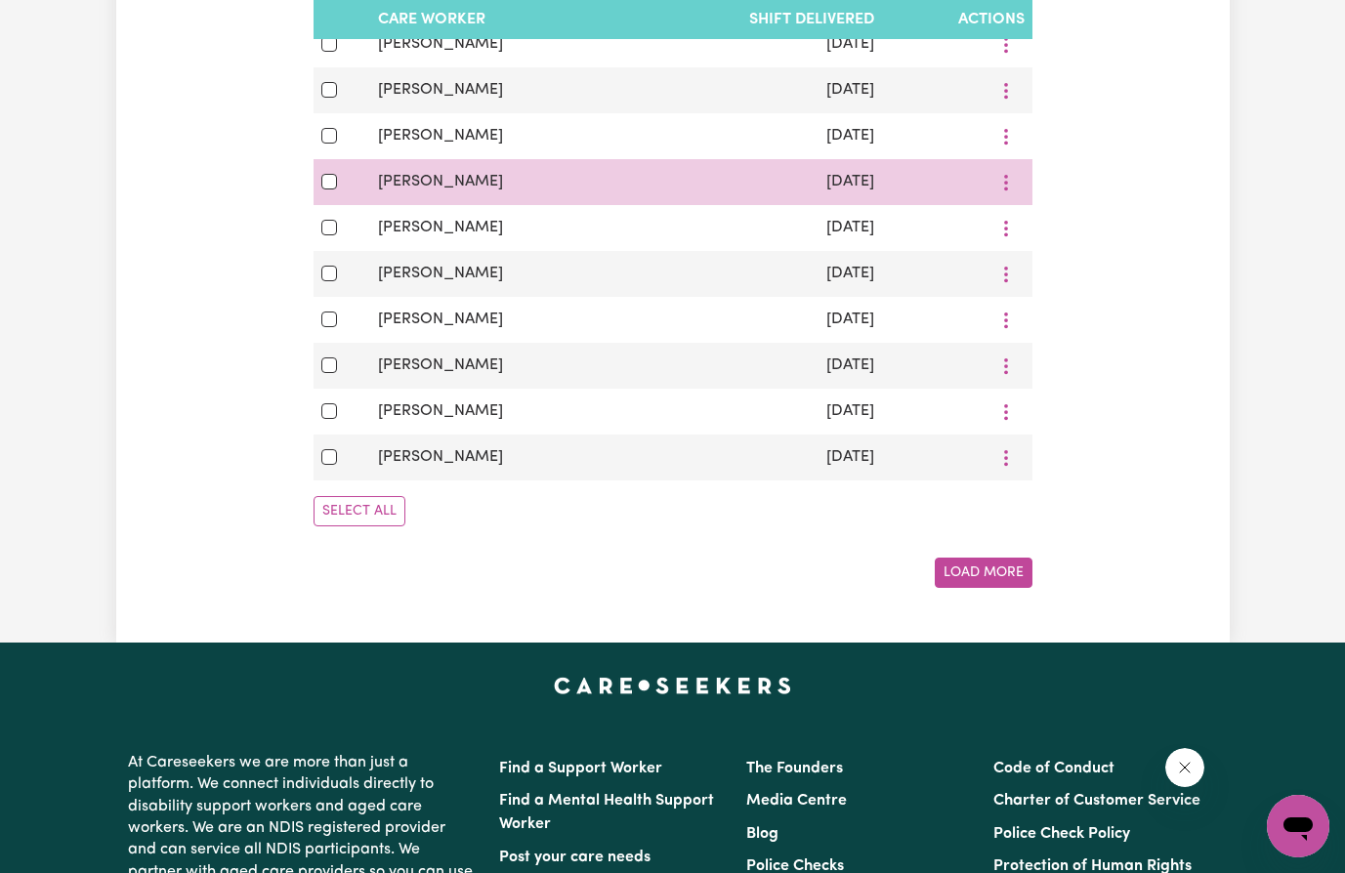
scroll to position [2344, 0]
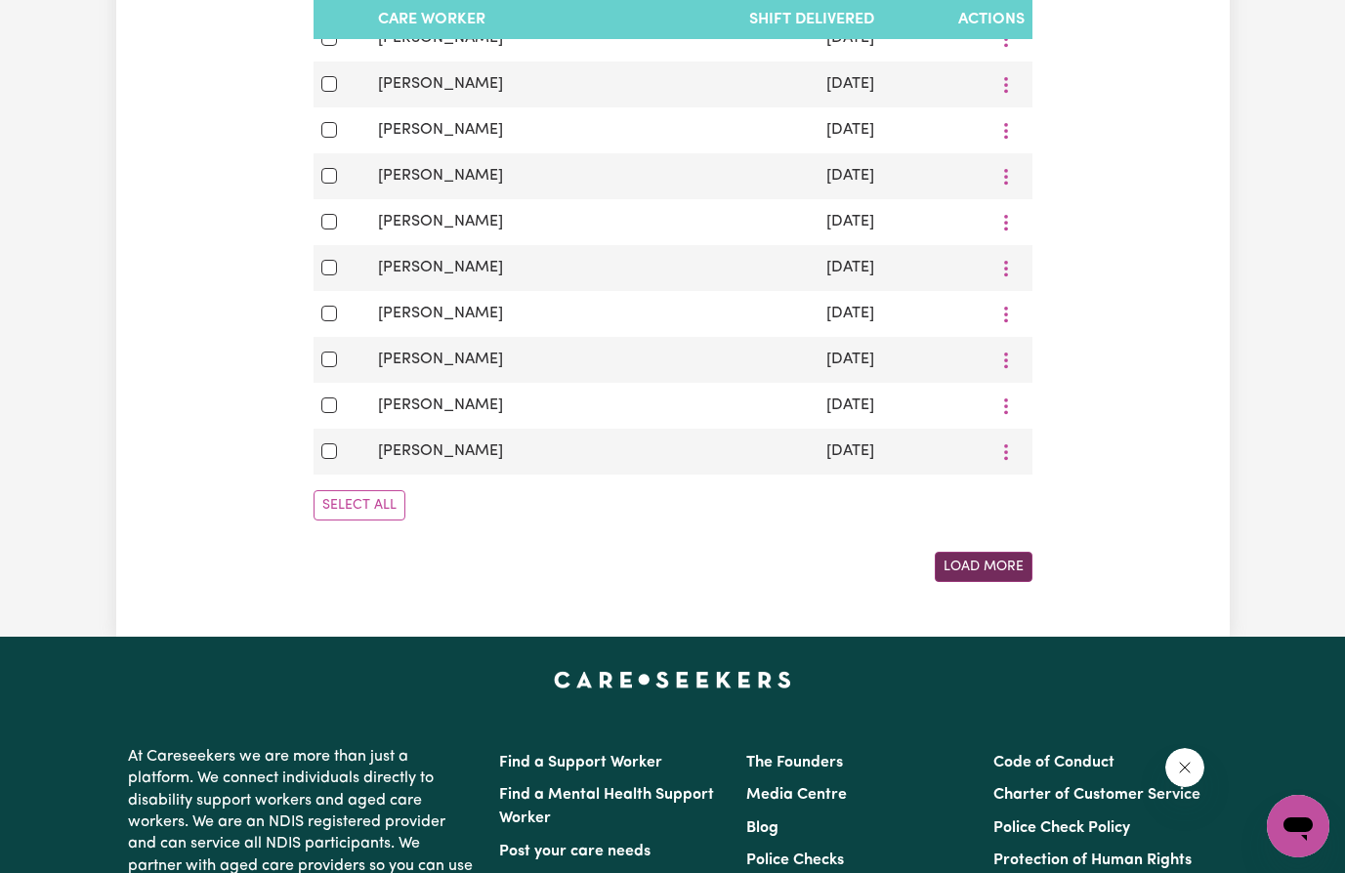
click at [982, 582] on button "Load More" at bounding box center [984, 567] width 98 height 30
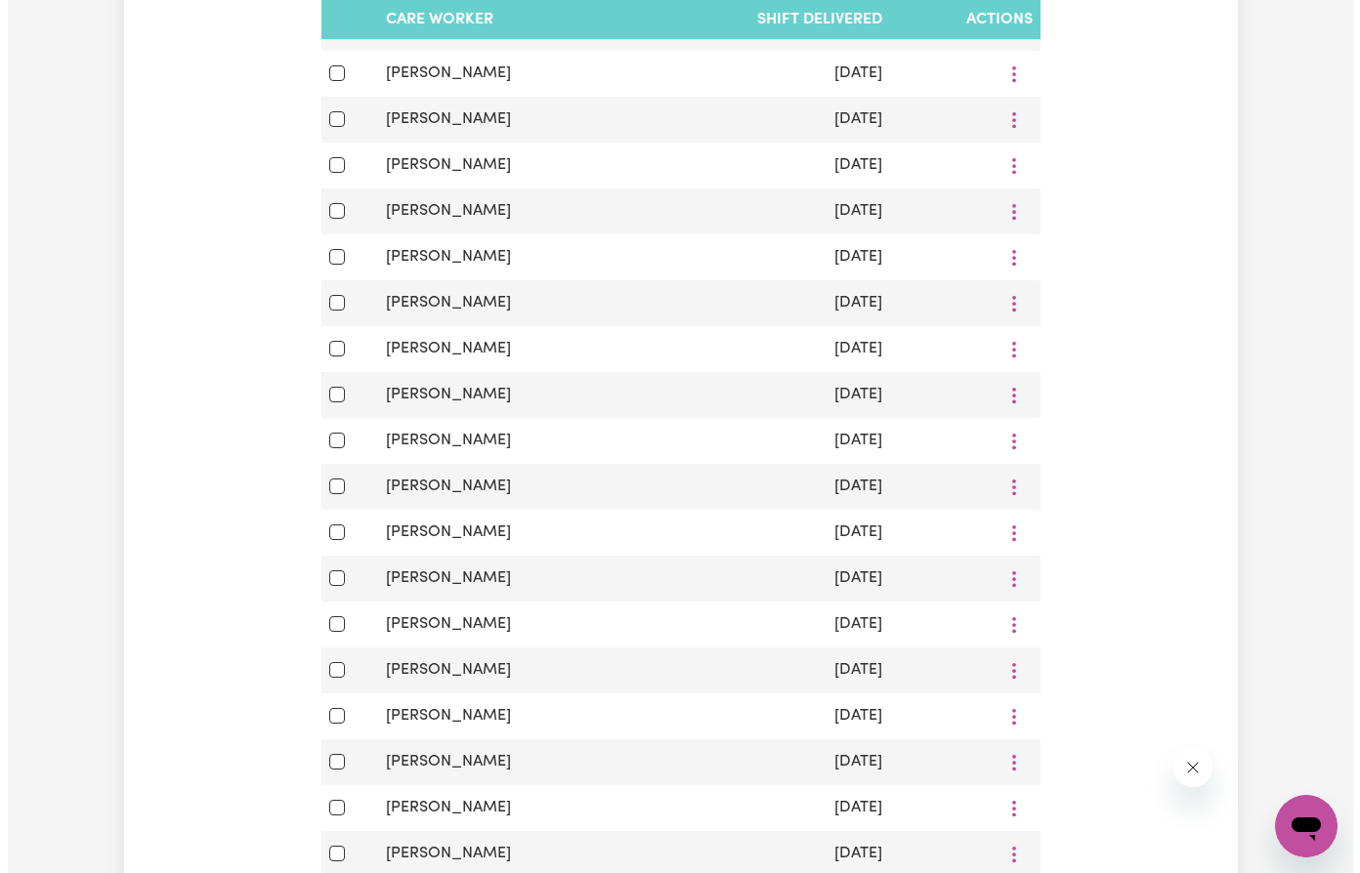
scroll to position [1856, 0]
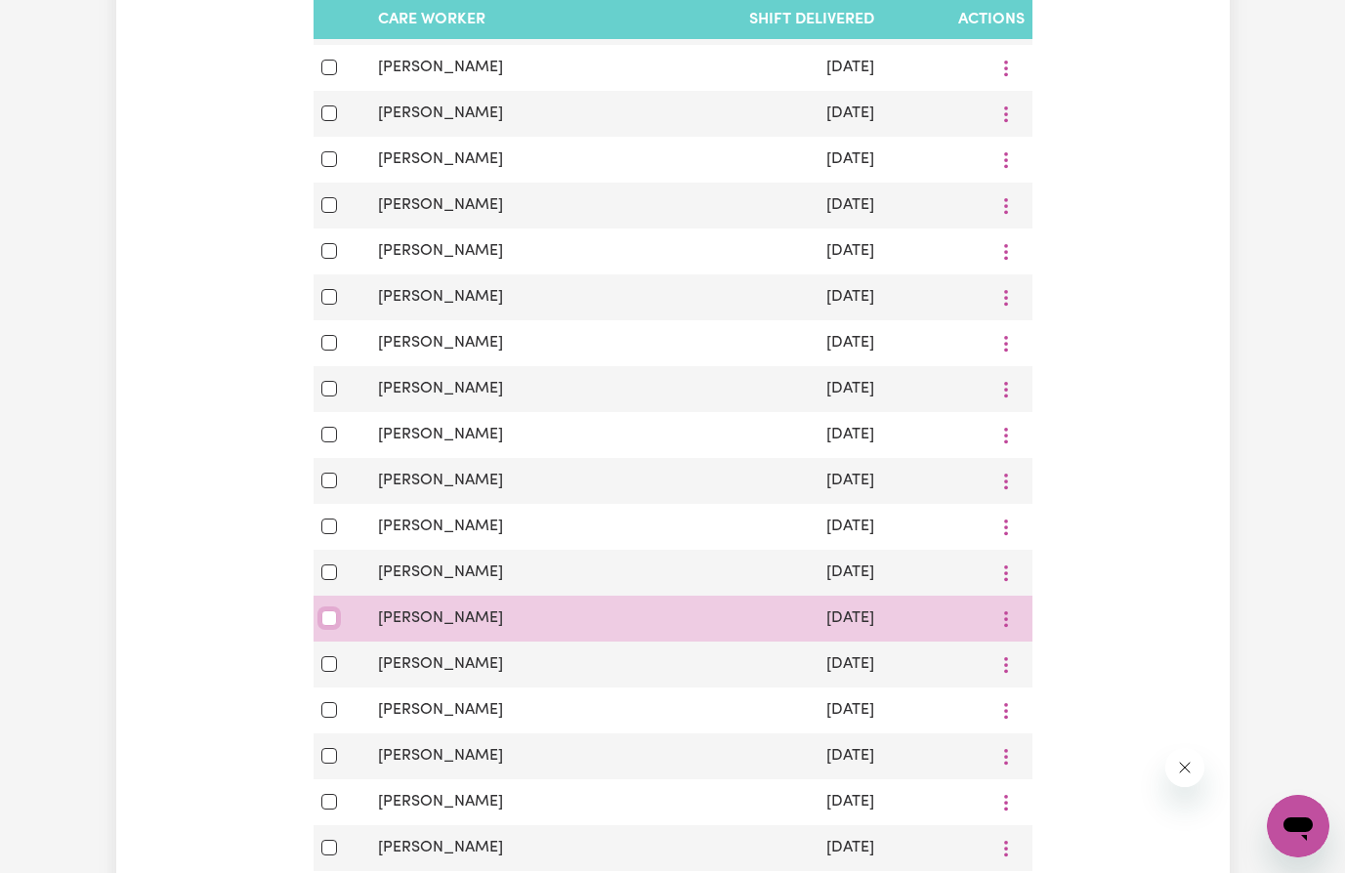
click at [325, 626] on input "checkbox" at bounding box center [329, 618] width 16 height 16
checkbox input "true"
click at [1009, 634] on button "More options" at bounding box center [1005, 619] width 37 height 30
click at [1114, 673] on span "View Shift Note" at bounding box center [1086, 665] width 106 height 16
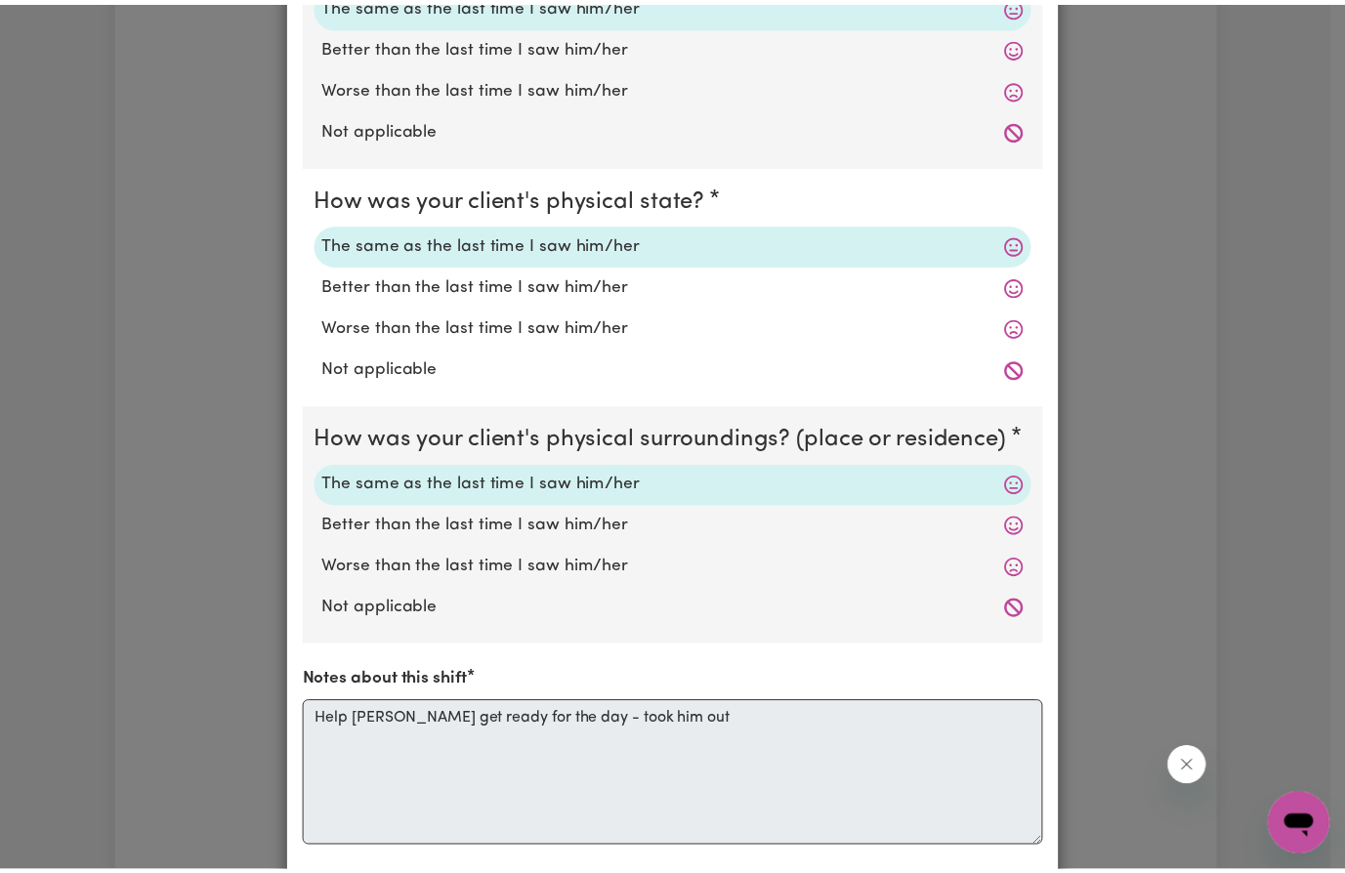
scroll to position [0, 0]
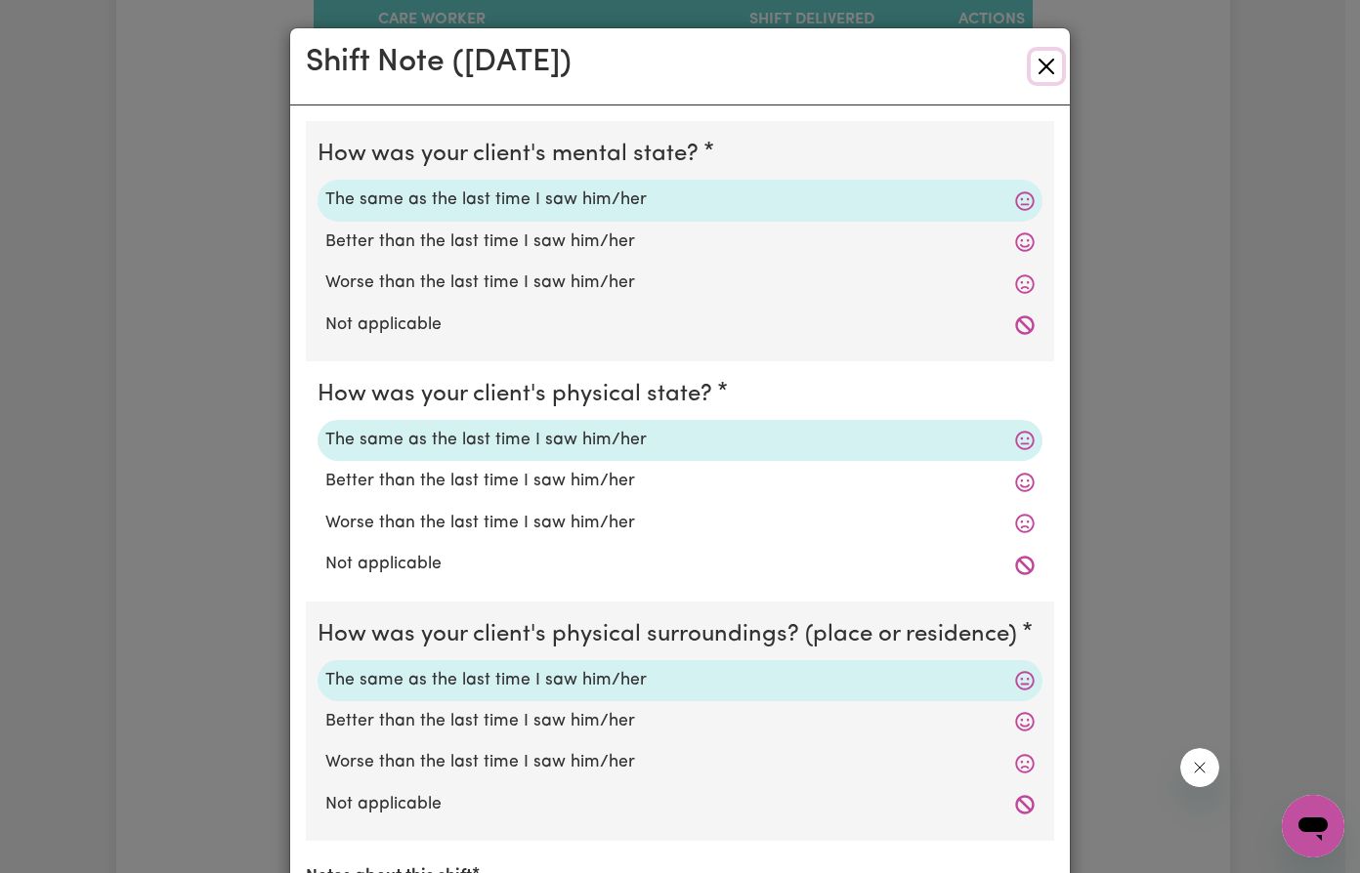
click at [1040, 61] on button "Close" at bounding box center [1045, 66] width 31 height 31
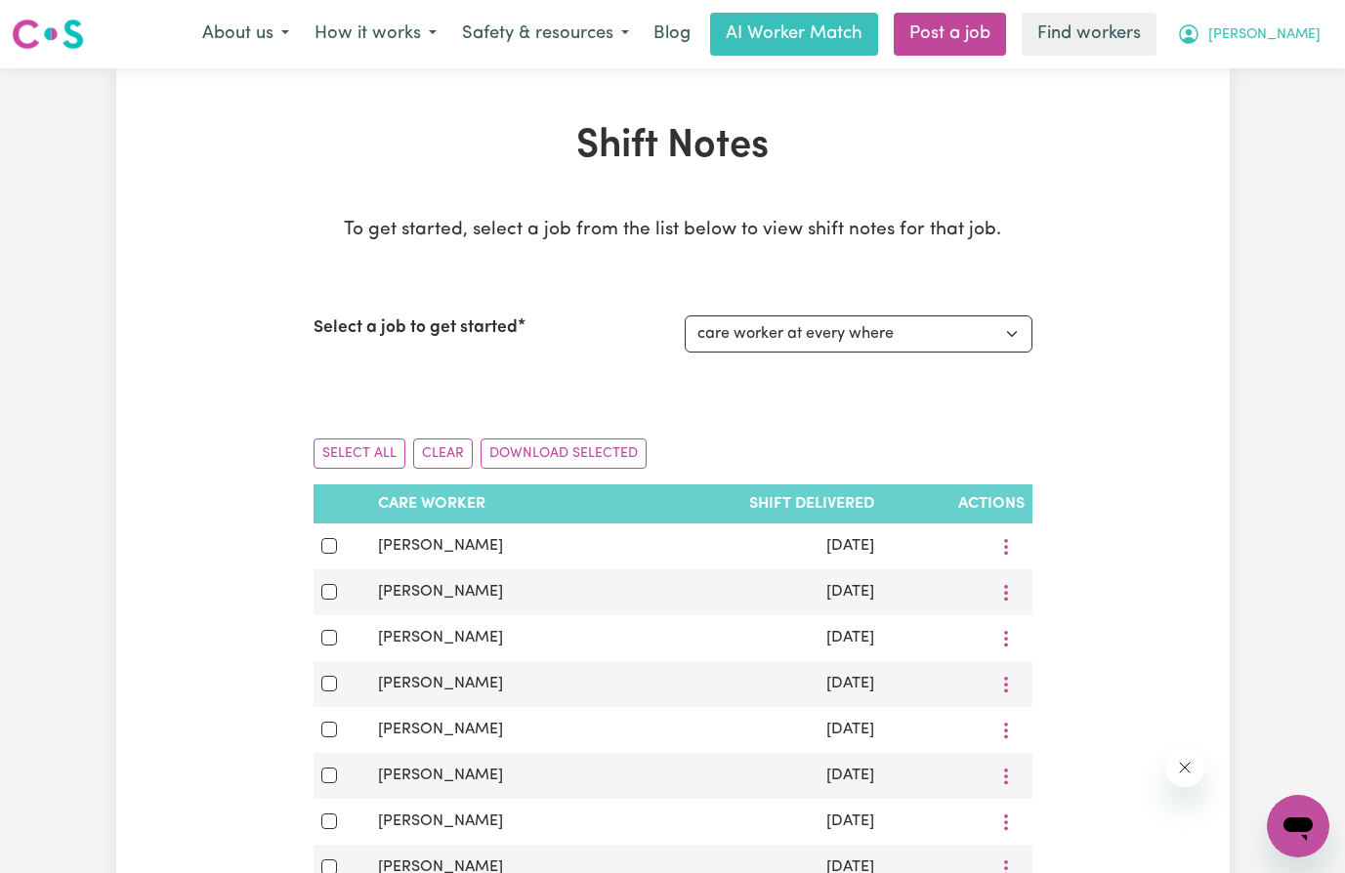
click at [1279, 46] on span "[PERSON_NAME]" at bounding box center [1264, 34] width 112 height 21
click at [1282, 72] on link "My Dashboard" at bounding box center [1255, 76] width 154 height 37
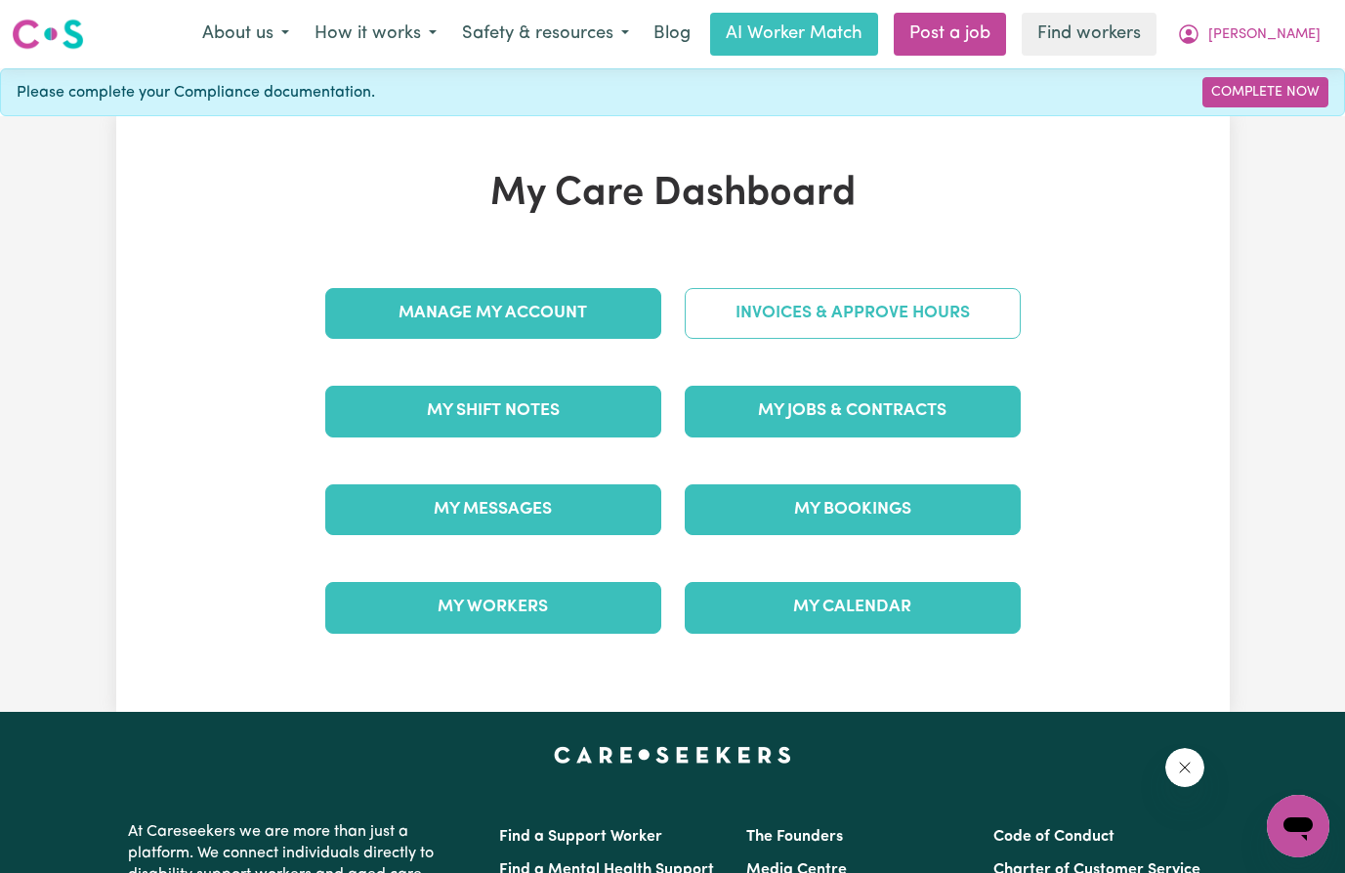
click at [946, 314] on link "Invoices & Approve Hours" at bounding box center [853, 313] width 336 height 51
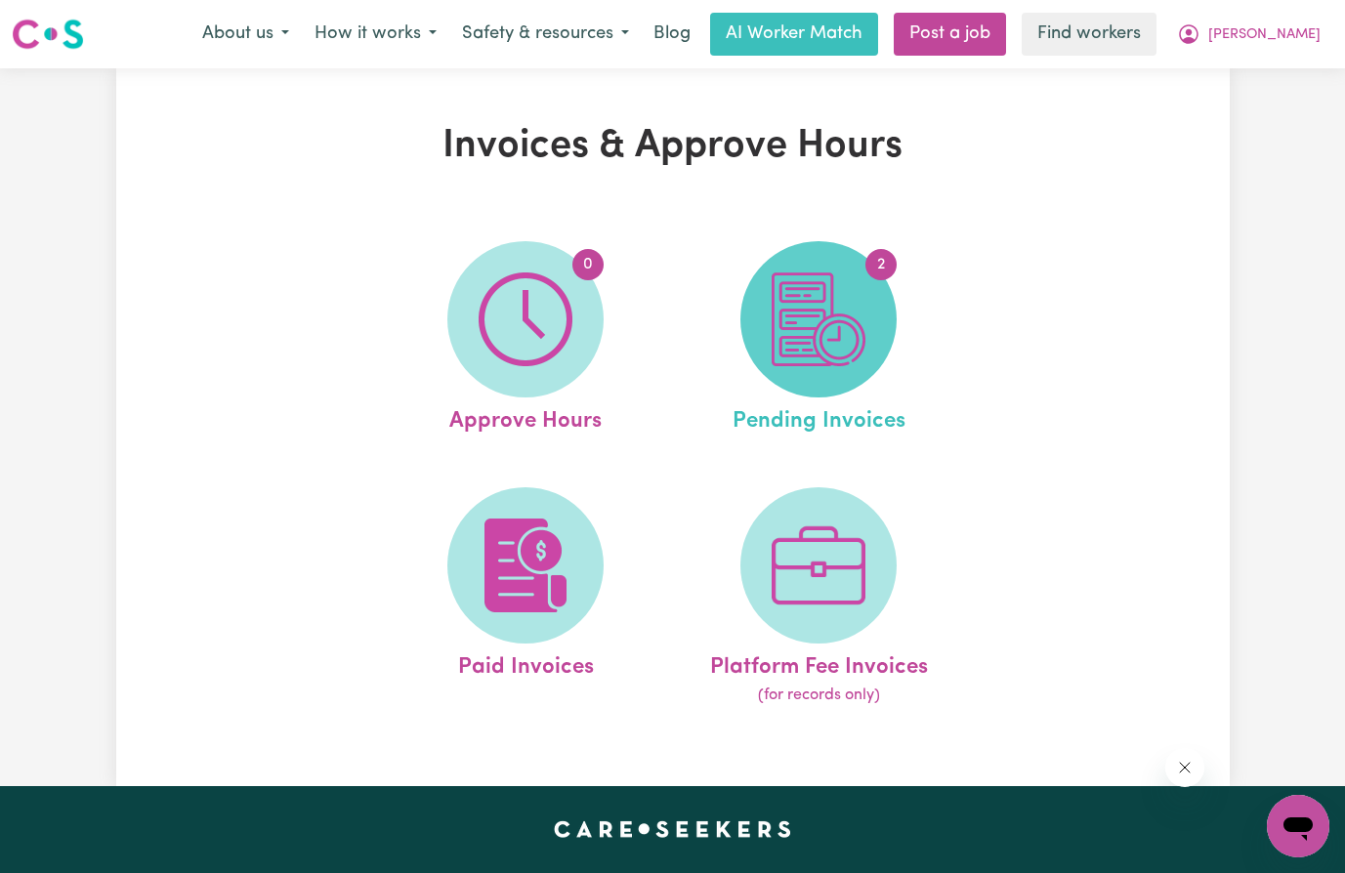
click at [881, 265] on span "2" at bounding box center [880, 264] width 31 height 31
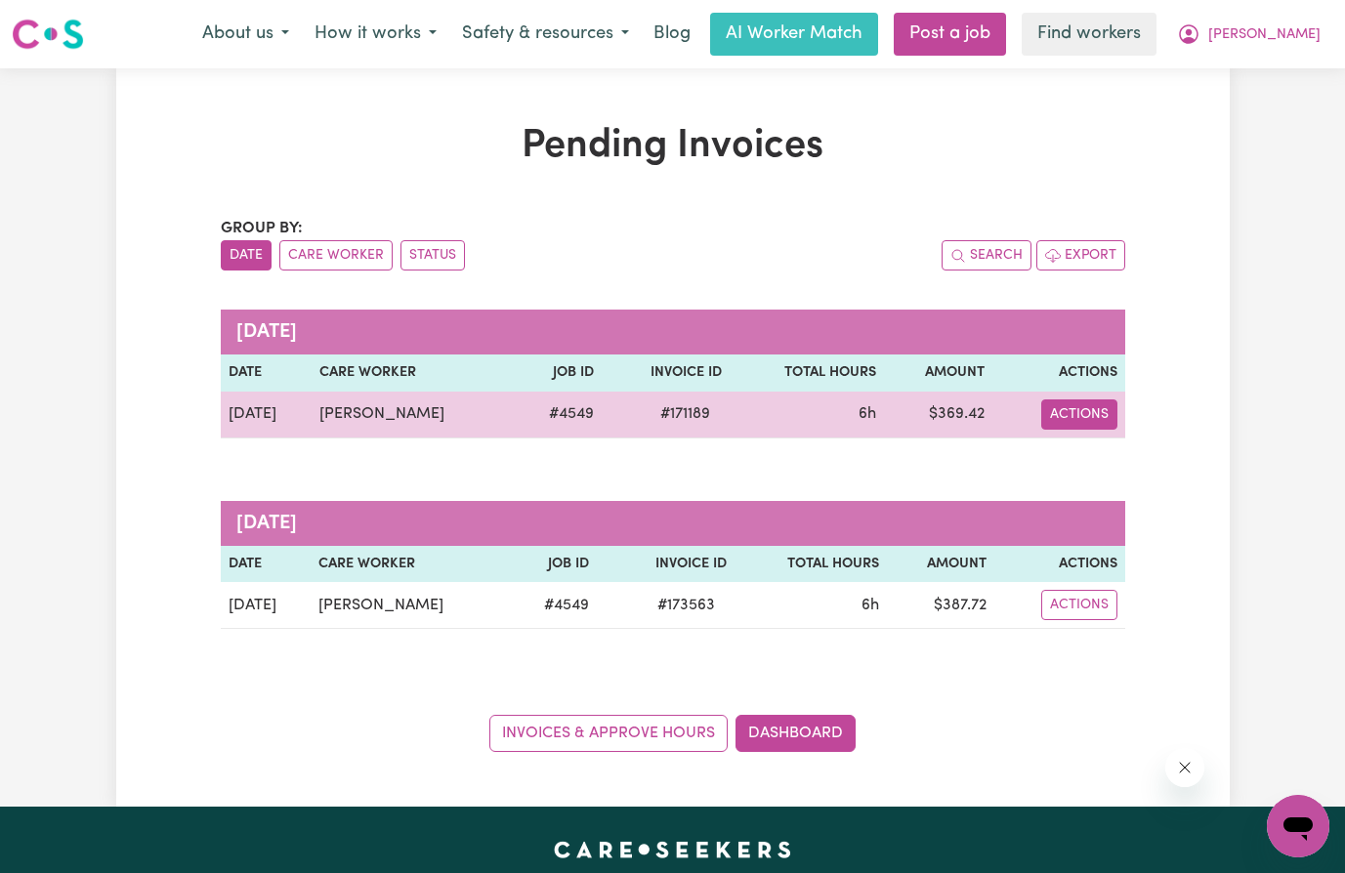
click at [1082, 417] on button "Actions" at bounding box center [1079, 414] width 76 height 30
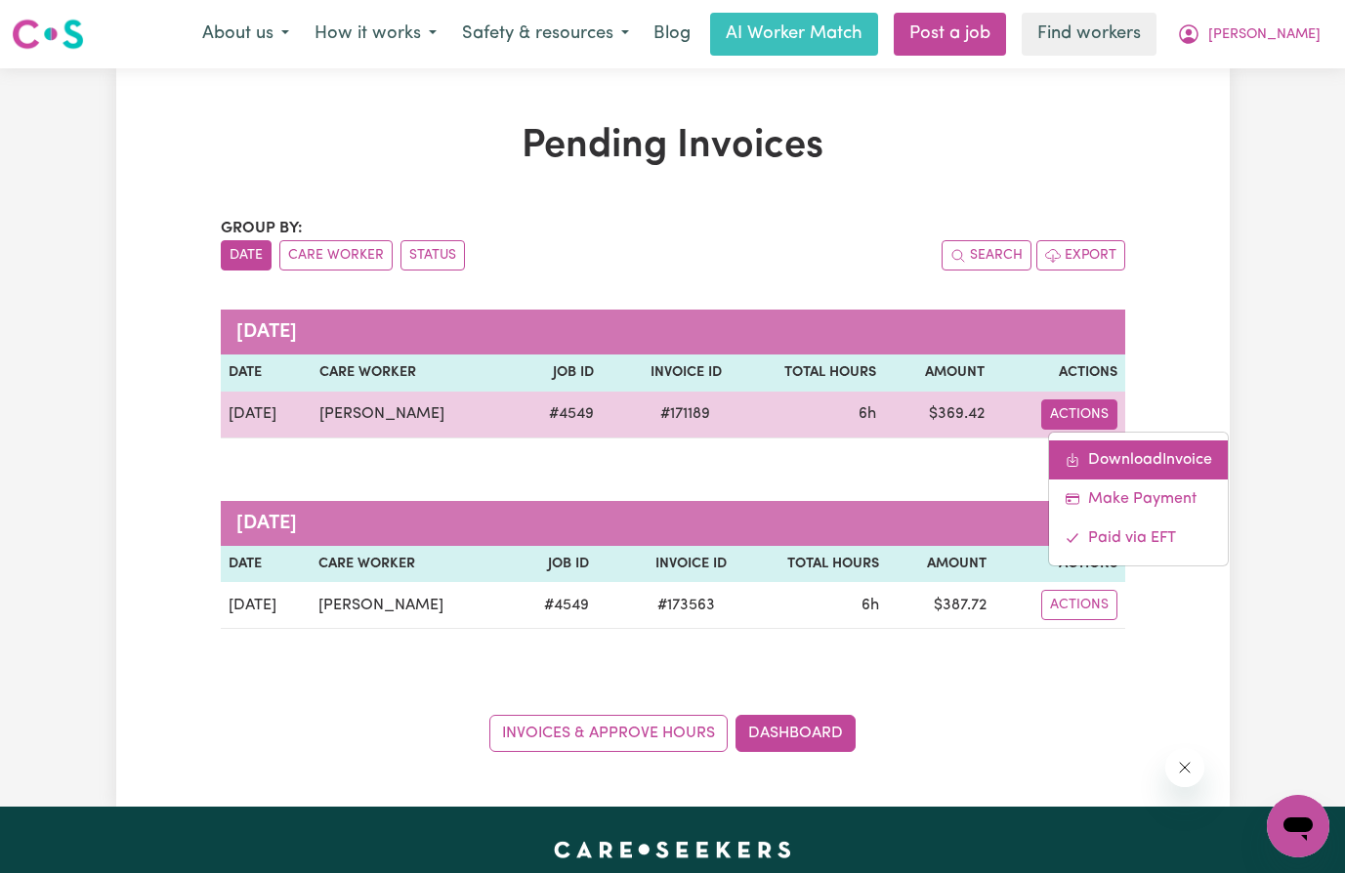
click at [1102, 457] on link "Download Invoice" at bounding box center [1138, 459] width 179 height 39
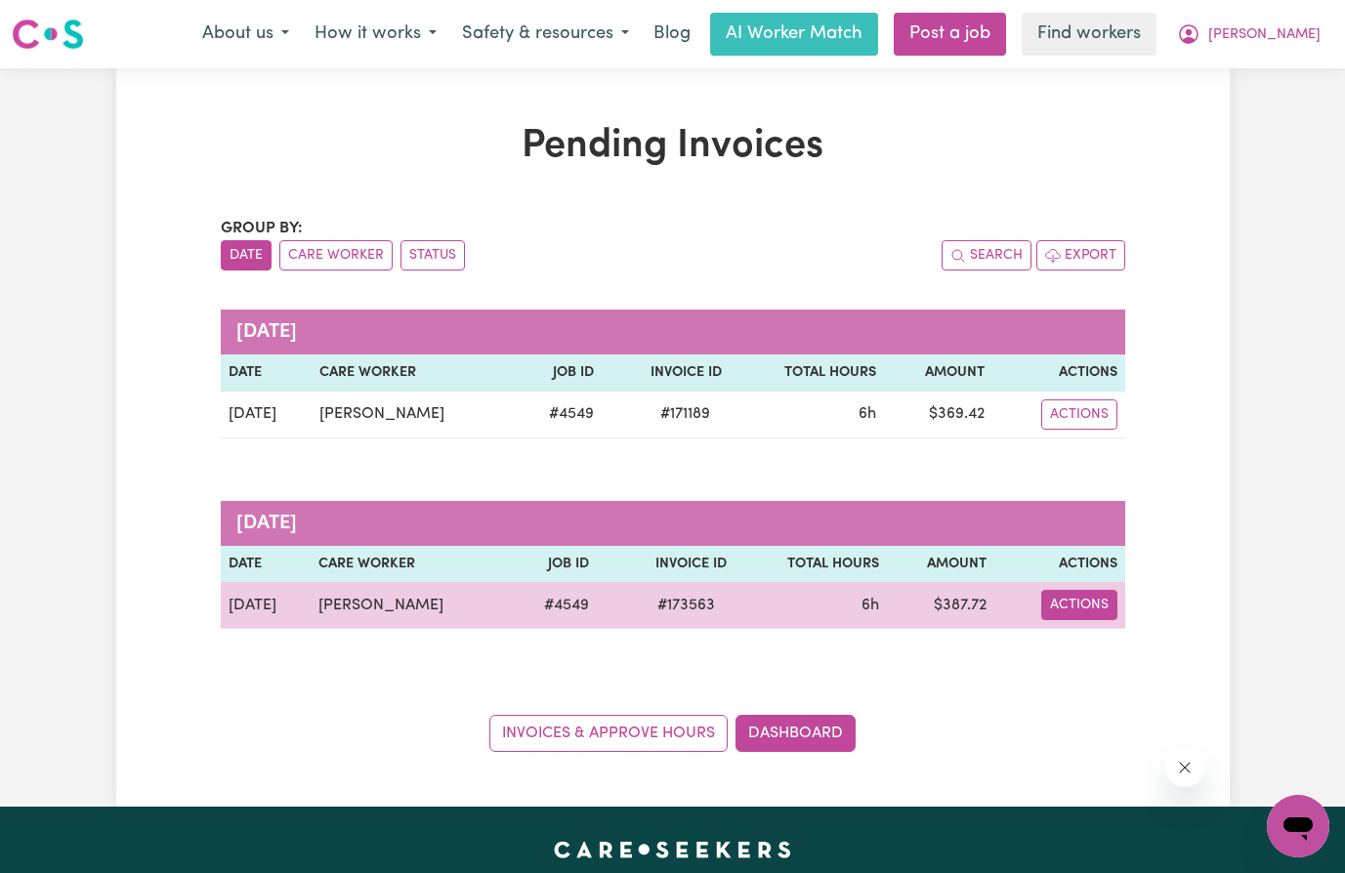
click at [1103, 599] on button "Actions" at bounding box center [1079, 605] width 76 height 30
click at [1127, 649] on link "Download Invoice" at bounding box center [1139, 650] width 179 height 39
click at [1070, 607] on button "Actions" at bounding box center [1079, 605] width 76 height 30
